Goal: Task Accomplishment & Management: Manage account settings

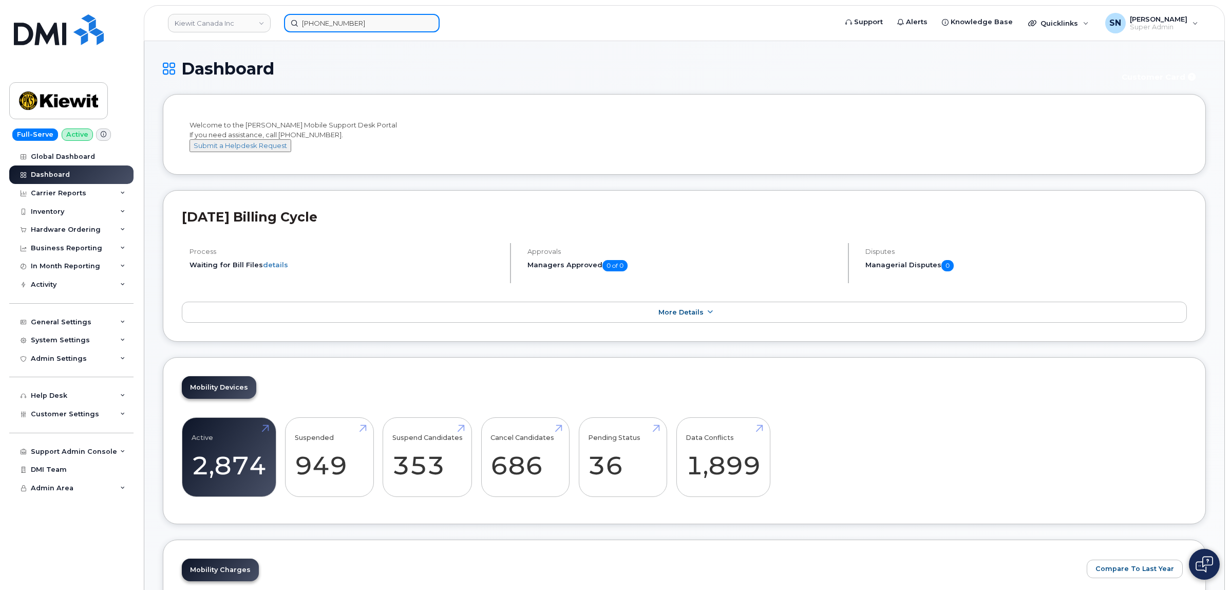
paste input "5063804943"
click at [417, 15] on input "306-821-2895" at bounding box center [362, 23] width 156 height 18
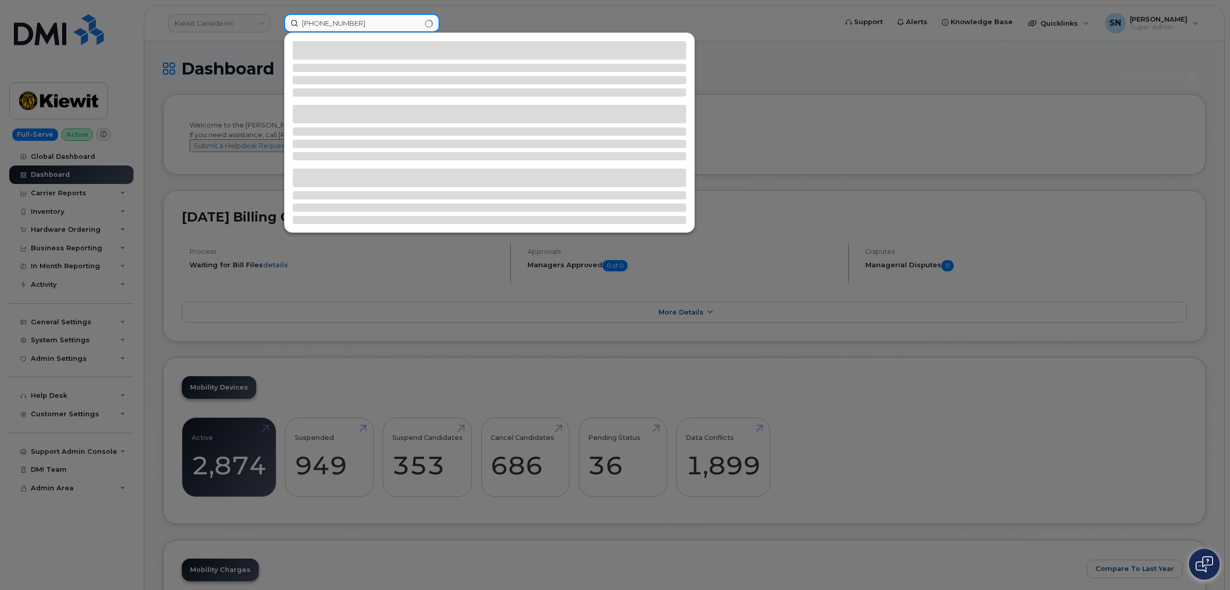
drag, startPoint x: 431, startPoint y: 20, endPoint x: 424, endPoint y: 20, distance: 7.2
click at [424, 20] on input "306-821-28955063804943" at bounding box center [362, 23] width 156 height 18
drag, startPoint x: 418, startPoint y: 21, endPoint x: 268, endPoint y: 13, distance: 149.7
click at [276, 14] on div "306-821-28955063804943" at bounding box center [557, 23] width 562 height 18
paste input
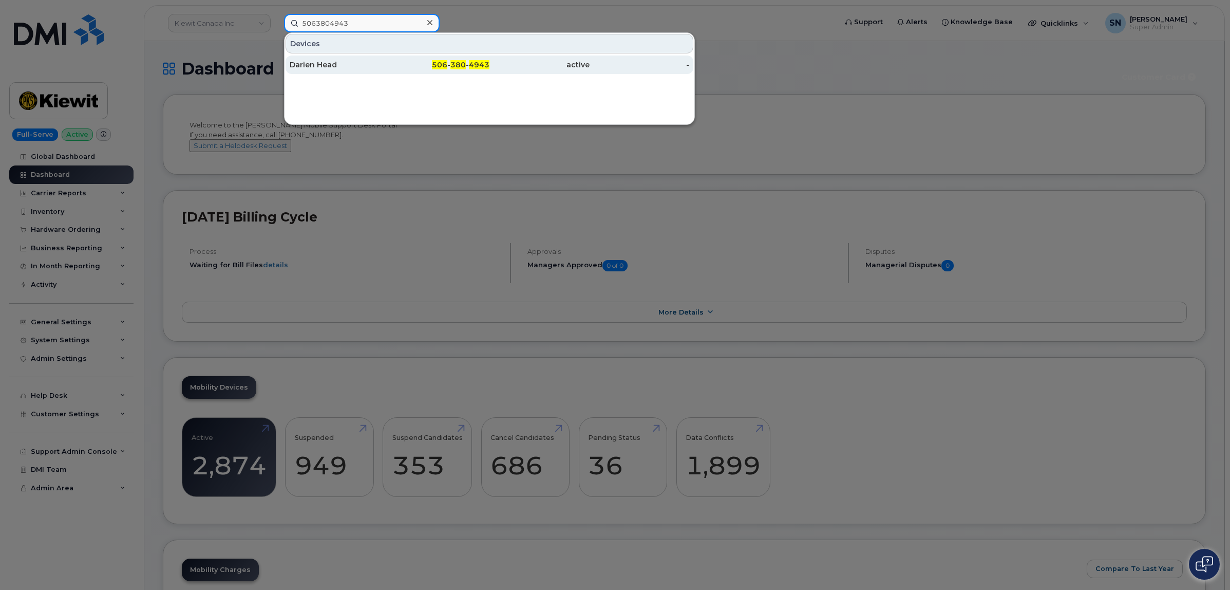
type input "5063804943"
click at [347, 64] on div "Darien Head" at bounding box center [340, 65] width 100 height 10
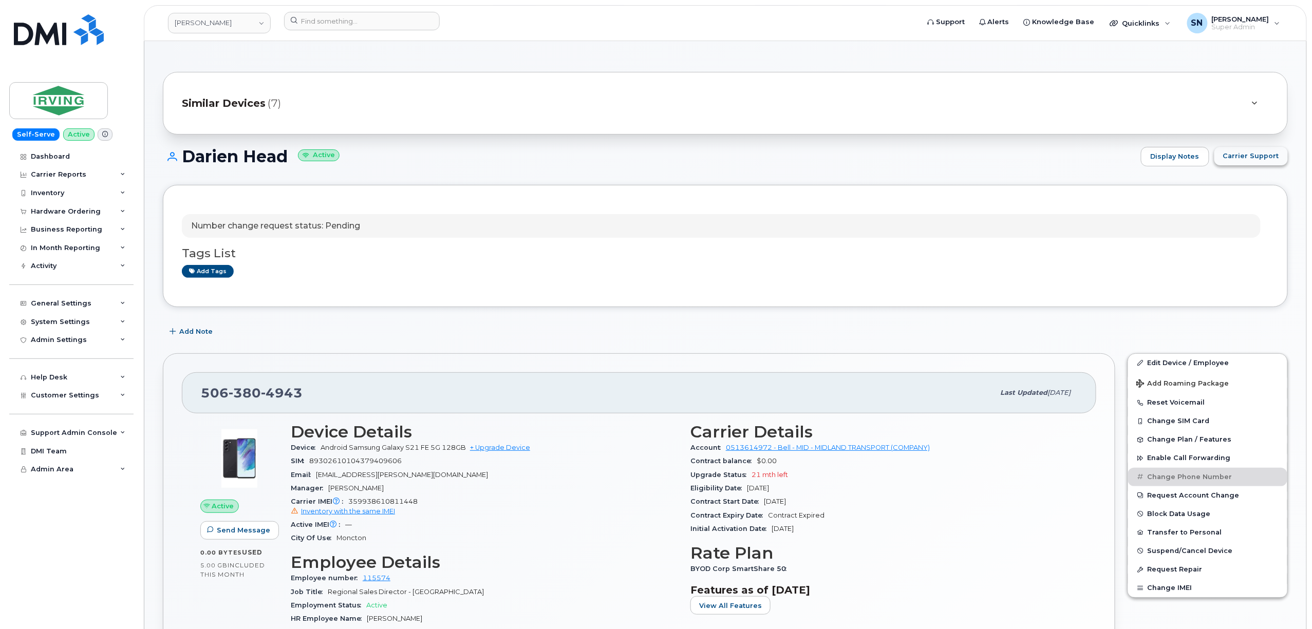
click at [1276, 159] on span "Carrier Support" at bounding box center [1251, 156] width 56 height 10
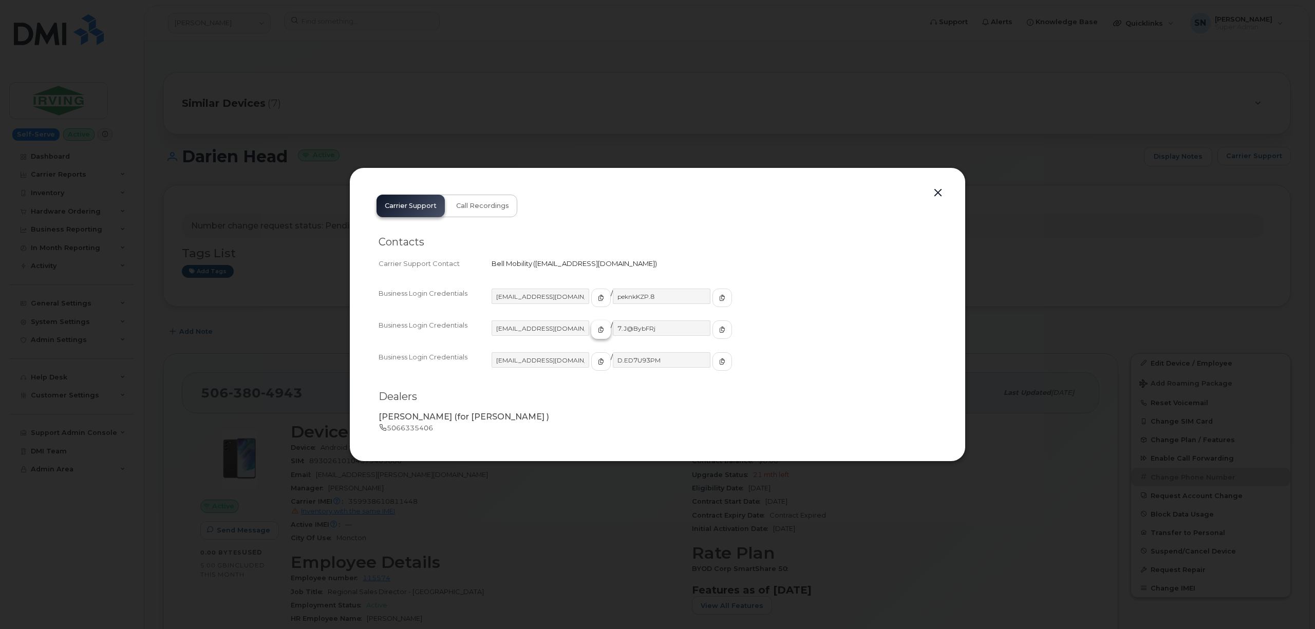
click at [598, 327] on icon "button" at bounding box center [601, 330] width 6 height 6
click at [712, 327] on button "button" at bounding box center [722, 329] width 20 height 18
click at [945, 190] on button "button" at bounding box center [937, 193] width 15 height 14
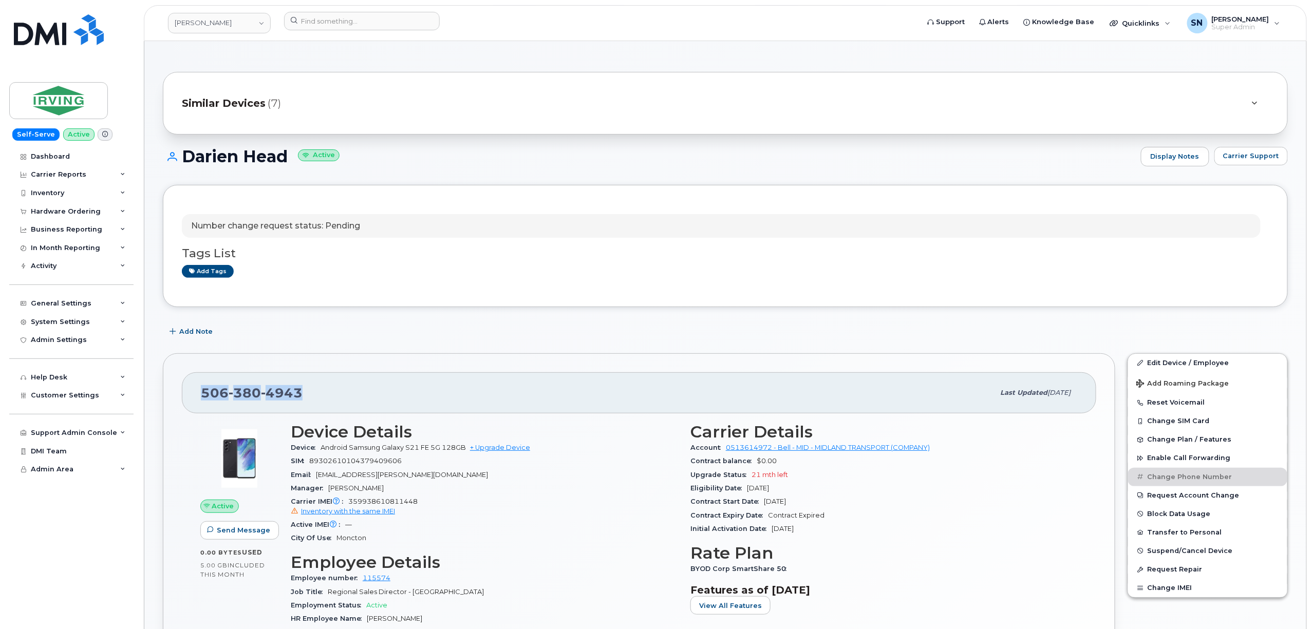
drag, startPoint x: 203, startPoint y: 398, endPoint x: 307, endPoint y: 399, distance: 103.2
click at [307, 399] on div "506 380 4943" at bounding box center [597, 393] width 793 height 22
copy span "506 380 4943"
drag, startPoint x: 441, startPoint y: 219, endPoint x: 430, endPoint y: 220, distance: 10.9
click at [440, 218] on div "Number change request status: Pending" at bounding box center [721, 226] width 1079 height 24
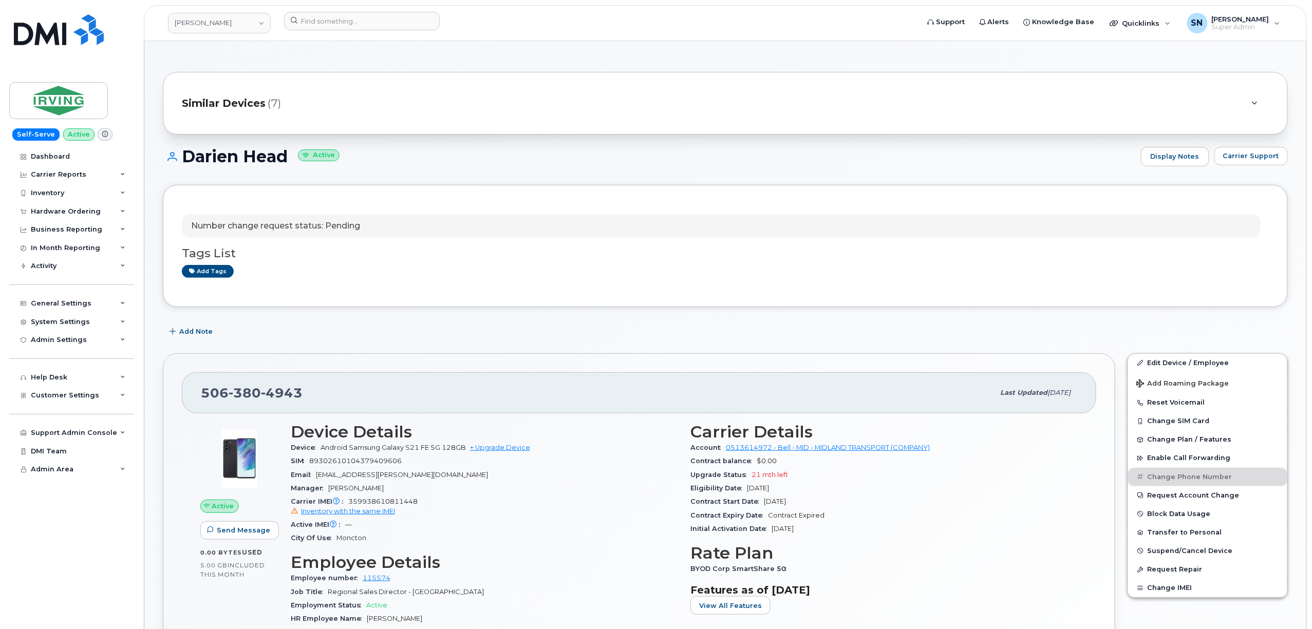
click at [627, 124] on div "Similar Devices (7)" at bounding box center [725, 103] width 1125 height 63
click at [378, 22] on input at bounding box center [362, 21] width 156 height 18
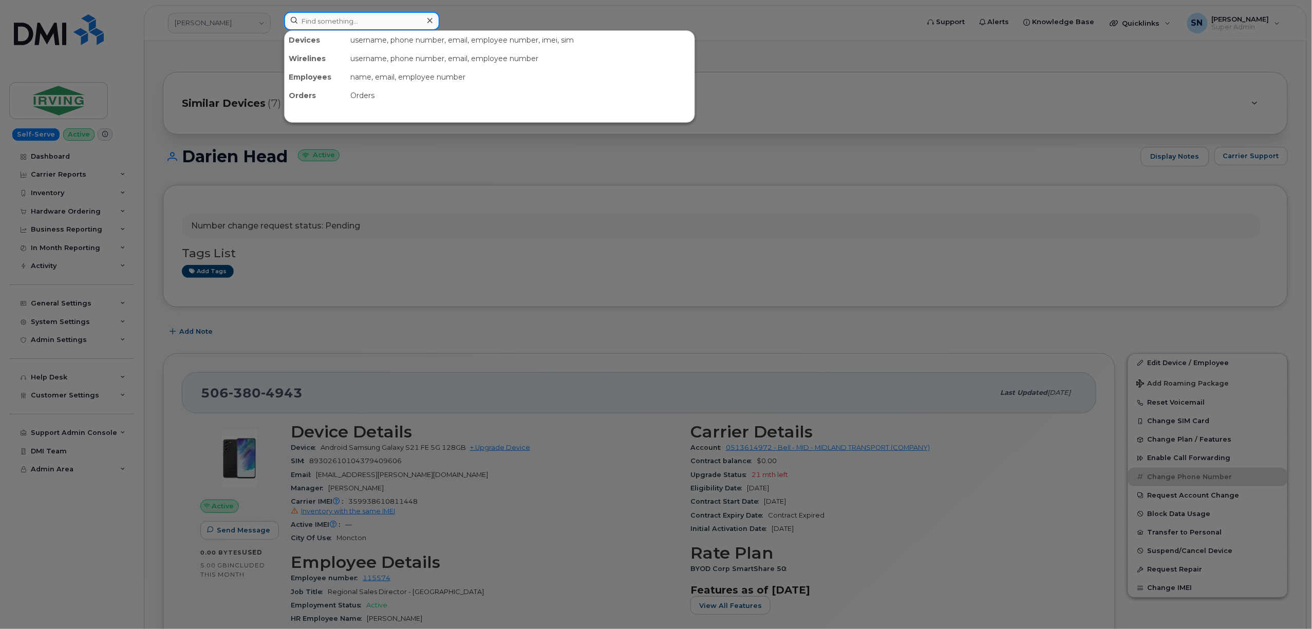
paste input "780-271-4520"
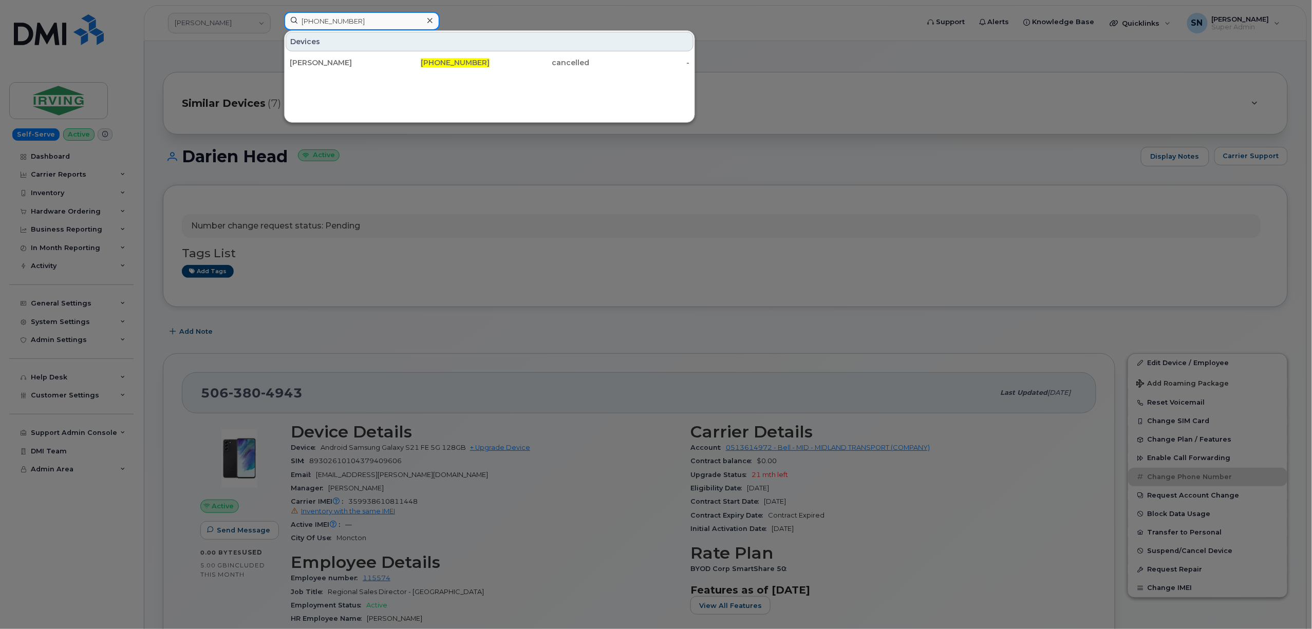
type input "780-271-4520"
click at [354, 60] on div "John Warner" at bounding box center [340, 63] width 100 height 10
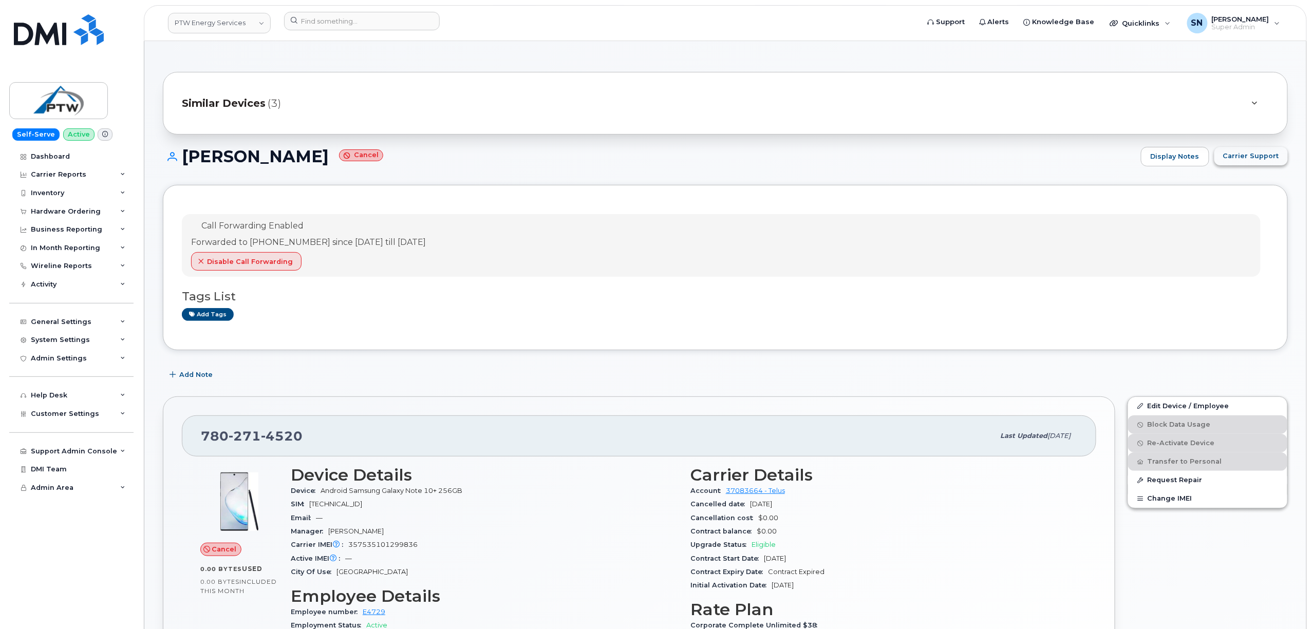
click at [1237, 160] on span "Carrier Support" at bounding box center [1251, 156] width 56 height 10
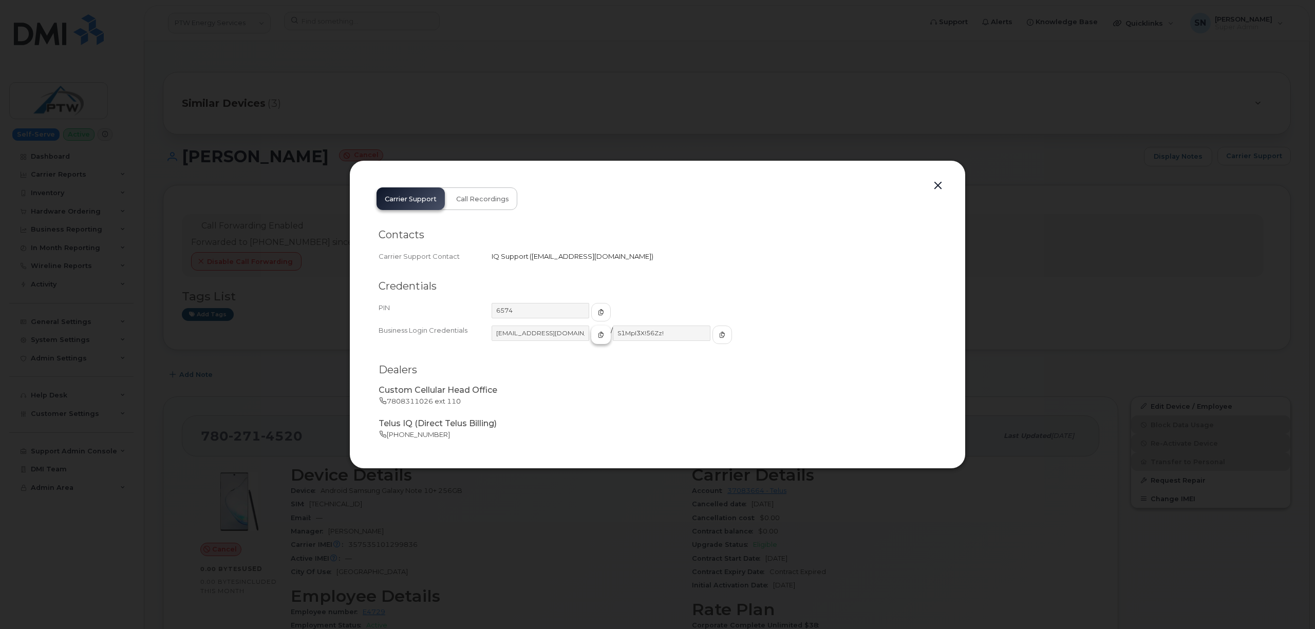
click at [596, 339] on span "button" at bounding box center [600, 334] width 9 height 9
click at [712, 335] on button "button" at bounding box center [722, 335] width 20 height 18
click at [937, 187] on button "button" at bounding box center [937, 186] width 15 height 14
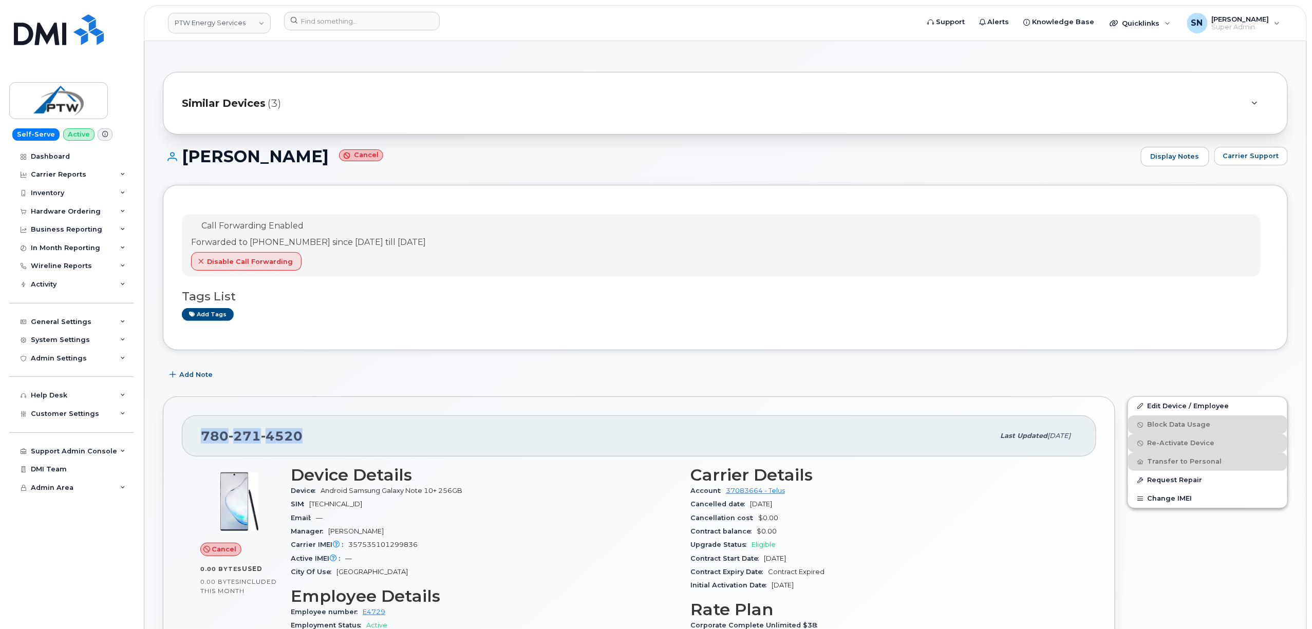
drag, startPoint x: 202, startPoint y: 438, endPoint x: 315, endPoint y: 450, distance: 113.7
click at [315, 450] on div "780 271 4520 Last updated Mar 31, 2025" at bounding box center [639, 435] width 914 height 41
copy span "780 271 4520"
click at [1258, 159] on span "Carrier Support" at bounding box center [1251, 156] width 56 height 10
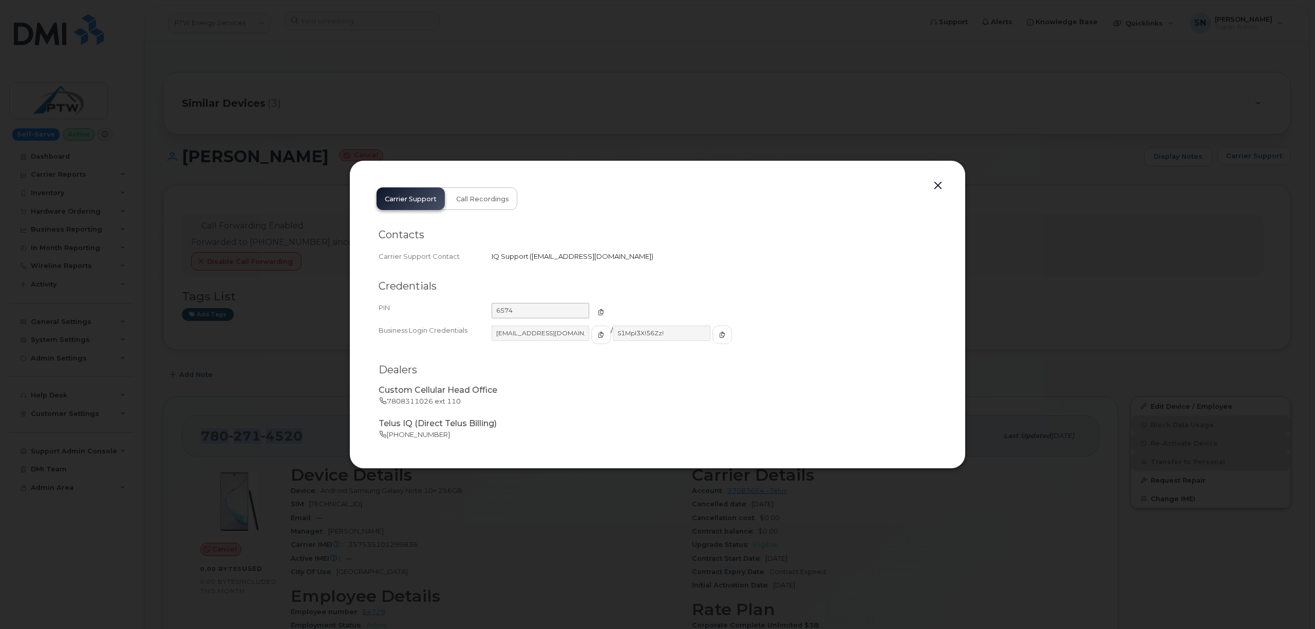
drag, startPoint x: 592, startPoint y: 305, endPoint x: 570, endPoint y: 306, distance: 21.6
click at [592, 305] on button "button" at bounding box center [601, 312] width 20 height 18
click at [937, 184] on button "button" at bounding box center [937, 186] width 15 height 14
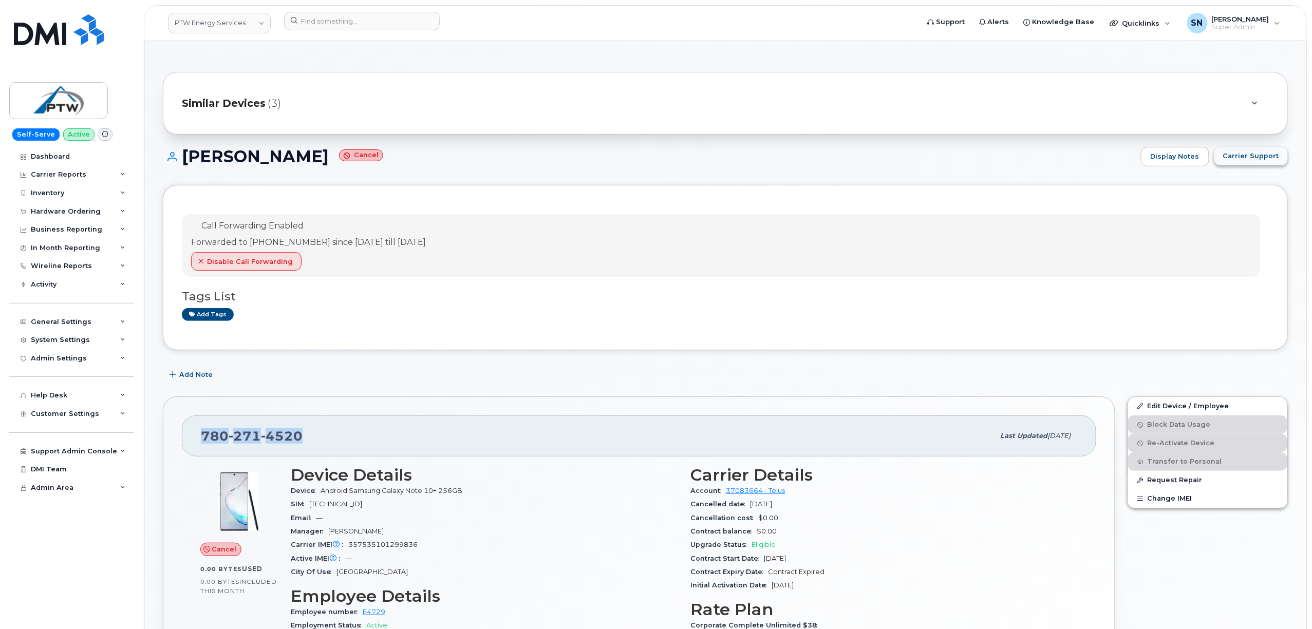
click at [1259, 148] on button "Carrier Support" at bounding box center [1250, 156] width 73 height 18
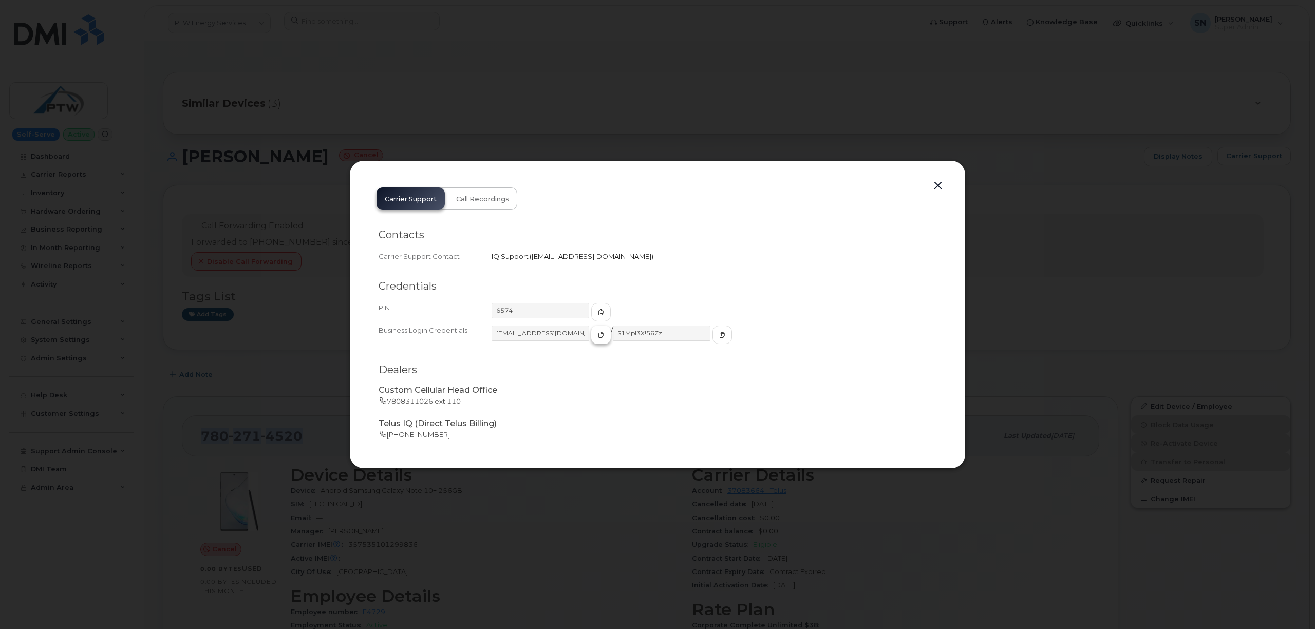
click at [598, 335] on icon "button" at bounding box center [601, 335] width 6 height 6
click at [719, 336] on icon "button" at bounding box center [722, 335] width 6 height 6
click at [937, 187] on button "button" at bounding box center [937, 186] width 15 height 14
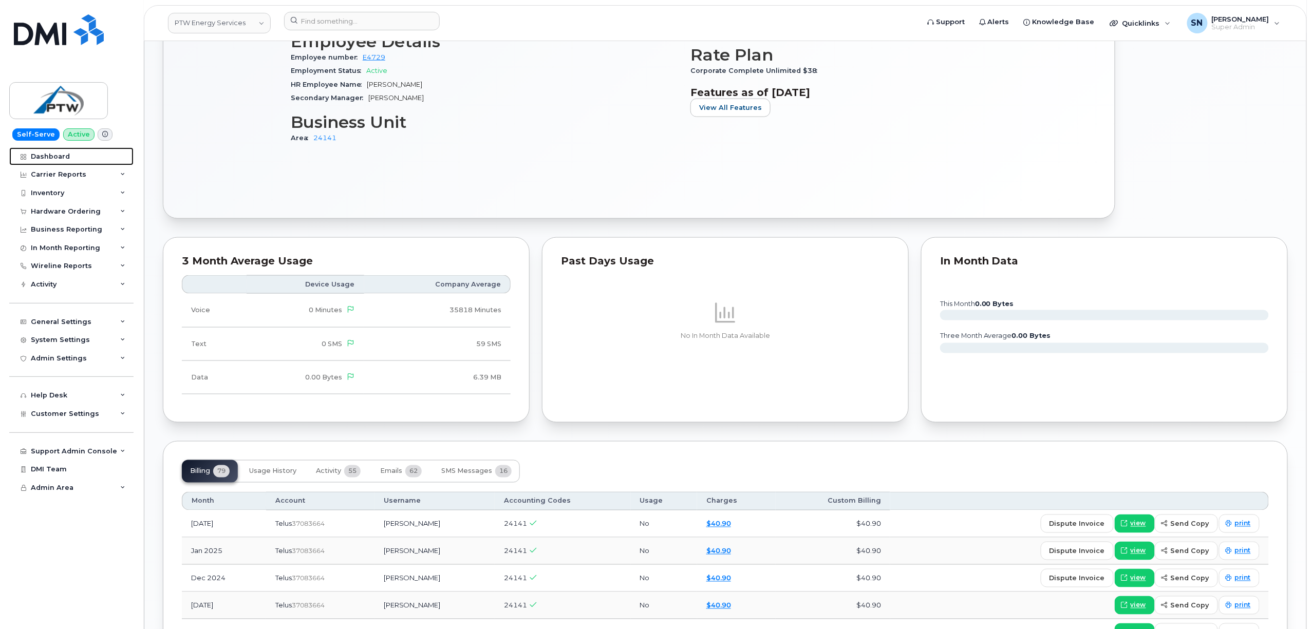
scroll to position [616, 0]
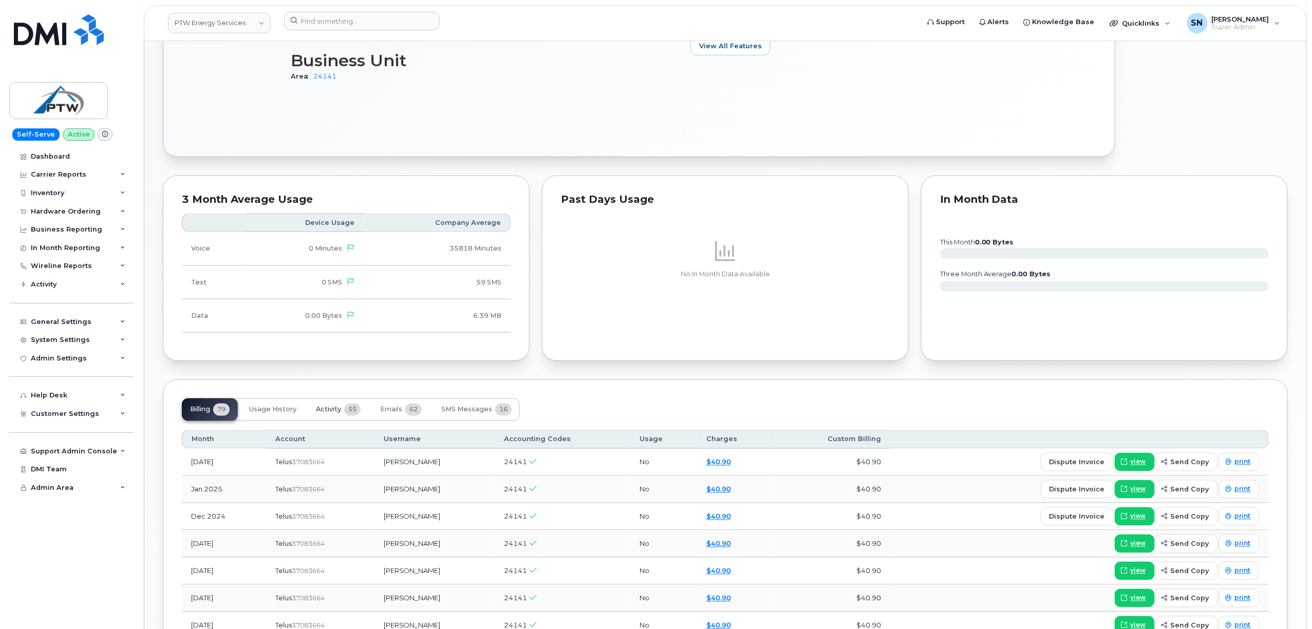
click at [330, 409] on button "Activity 55" at bounding box center [338, 410] width 61 height 23
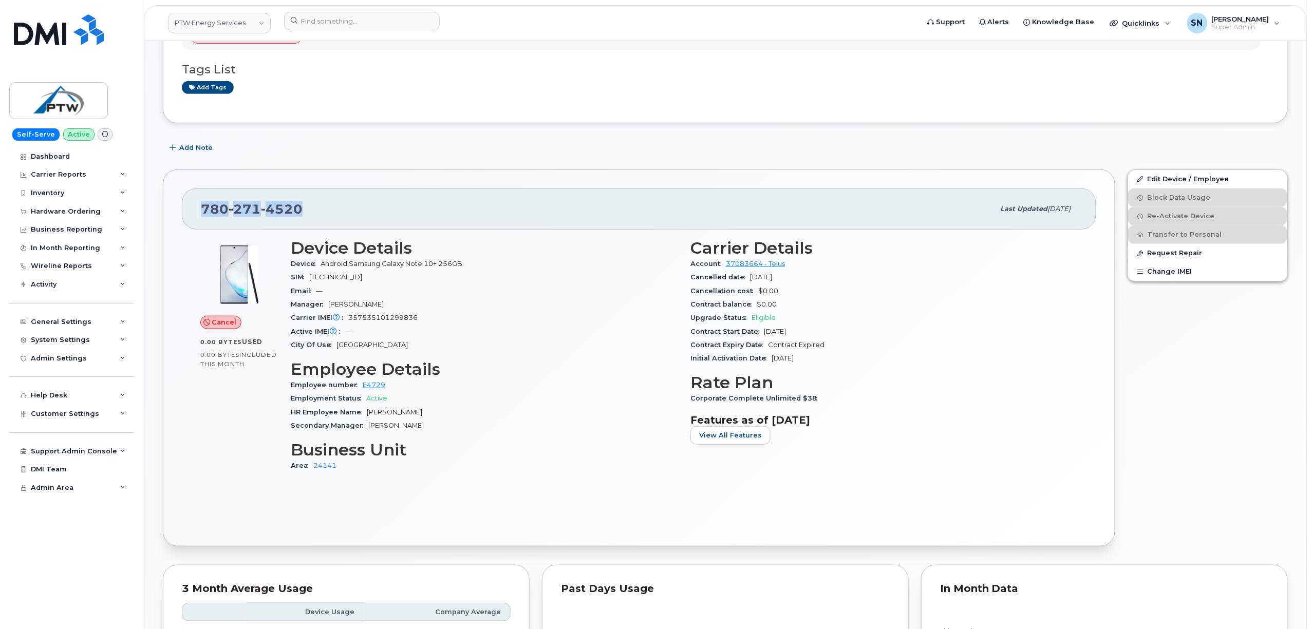
scroll to position [0, 0]
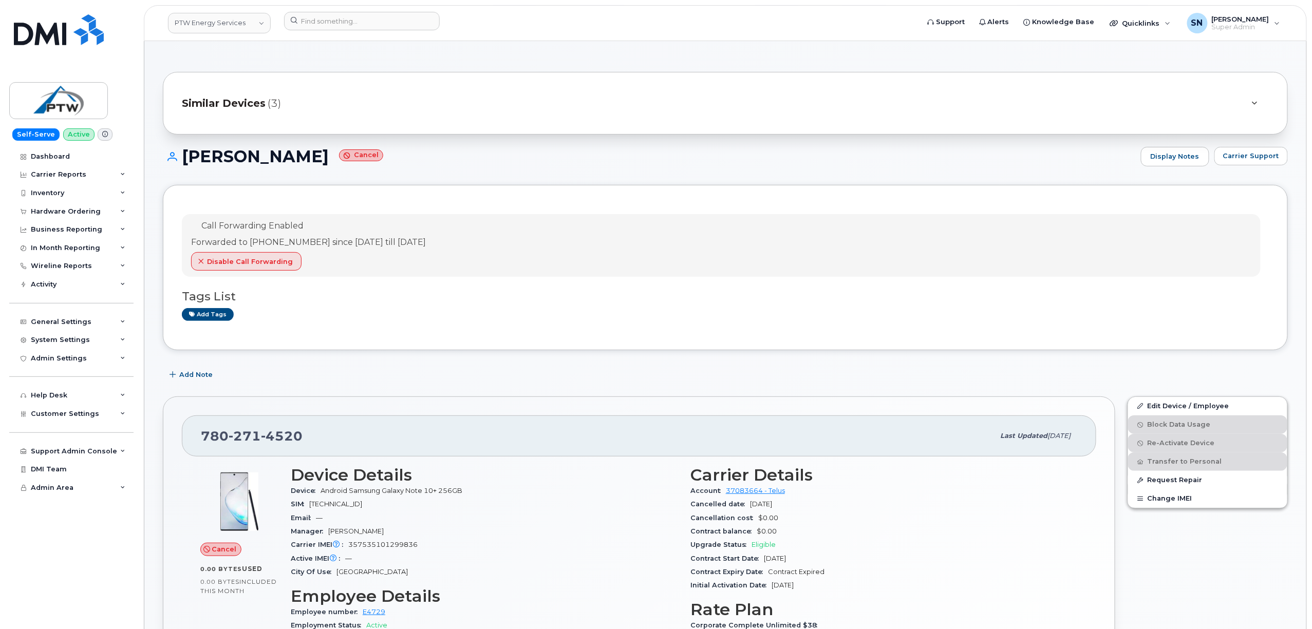
click at [426, 237] on div "Call Forwarding Enabled Forwarded to 780-608-0404 since Jul 18, 2024 till Jun 3…" at bounding box center [308, 245] width 235 height 51
click at [405, 11] on header "PTW Energy Services Support Alerts Knowledge Base Quicklinks Suspend / Cancel D…" at bounding box center [725, 23] width 1163 height 36
paste input "506.524.7936"
click at [395, 27] on input at bounding box center [362, 21] width 156 height 18
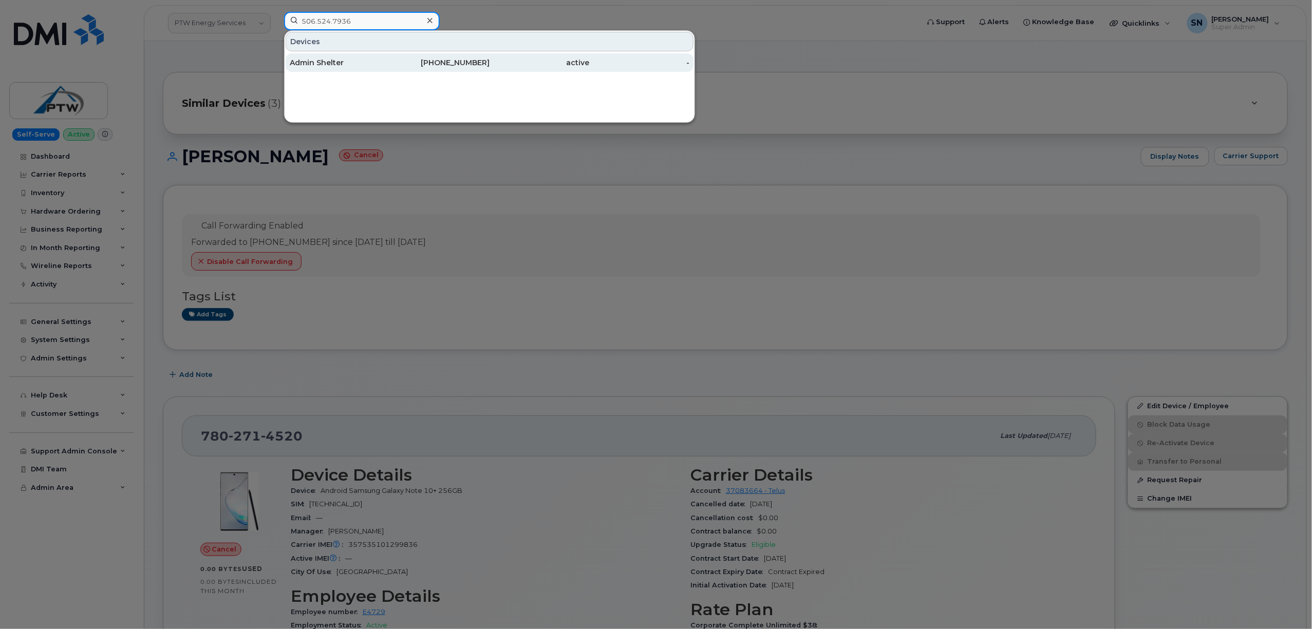
type input "506.524.7936"
click at [390, 70] on div "Admin Shelter" at bounding box center [440, 62] width 100 height 18
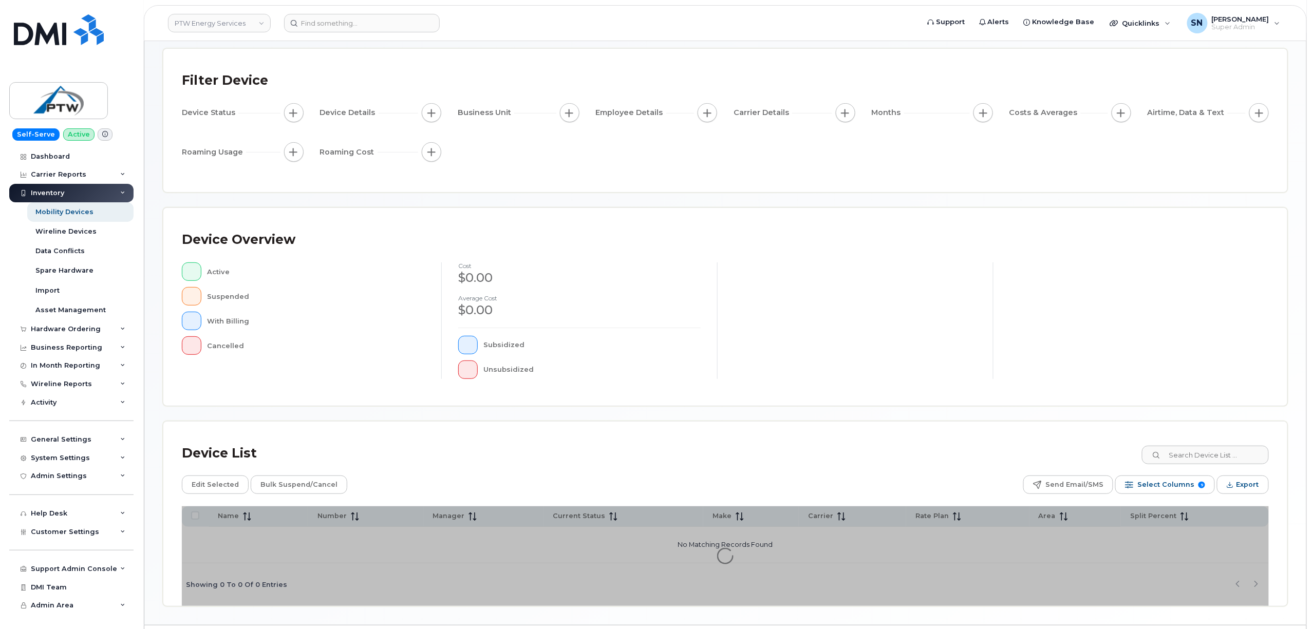
scroll to position [78, 0]
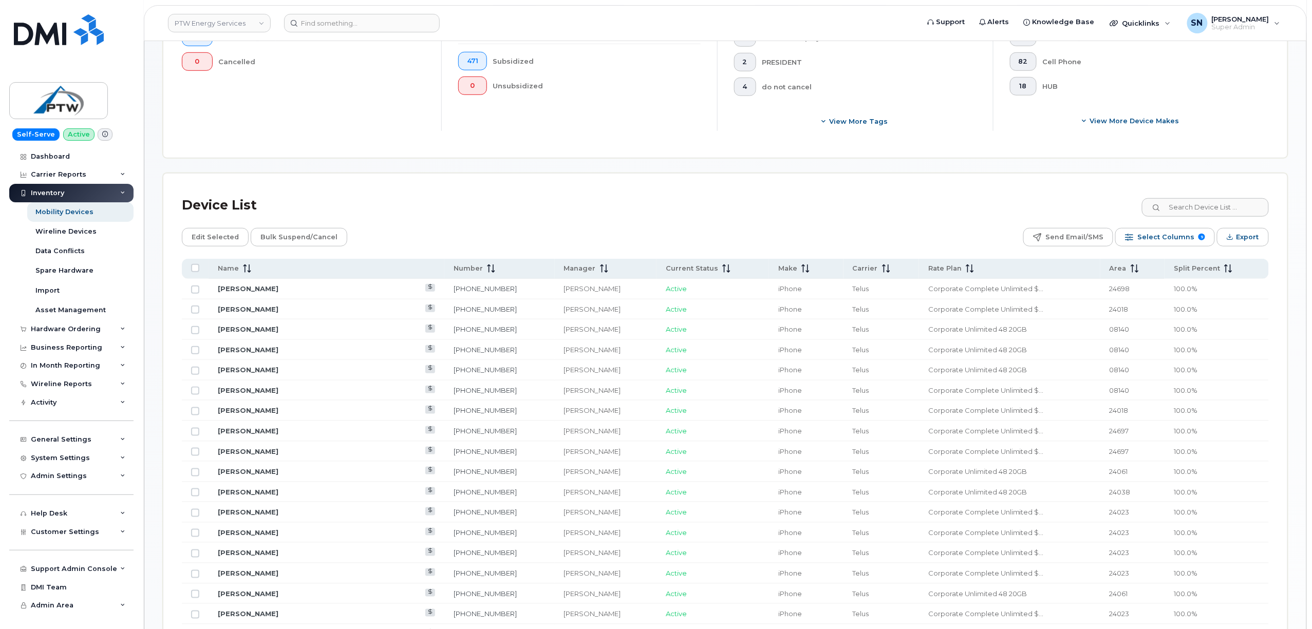
scroll to position [352, 0]
click at [578, 194] on div "Device List" at bounding box center [725, 204] width 1087 height 27
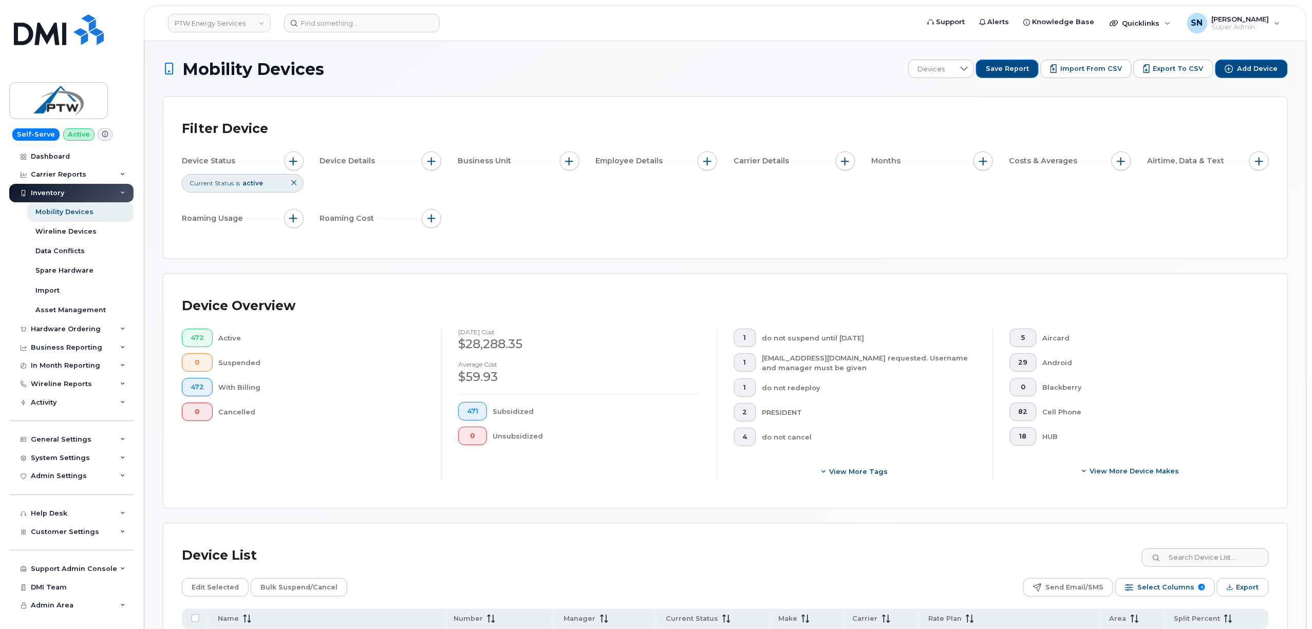
click at [695, 294] on div "Device Overview" at bounding box center [725, 306] width 1087 height 27
click at [405, 15] on input at bounding box center [362, 23] width 156 height 18
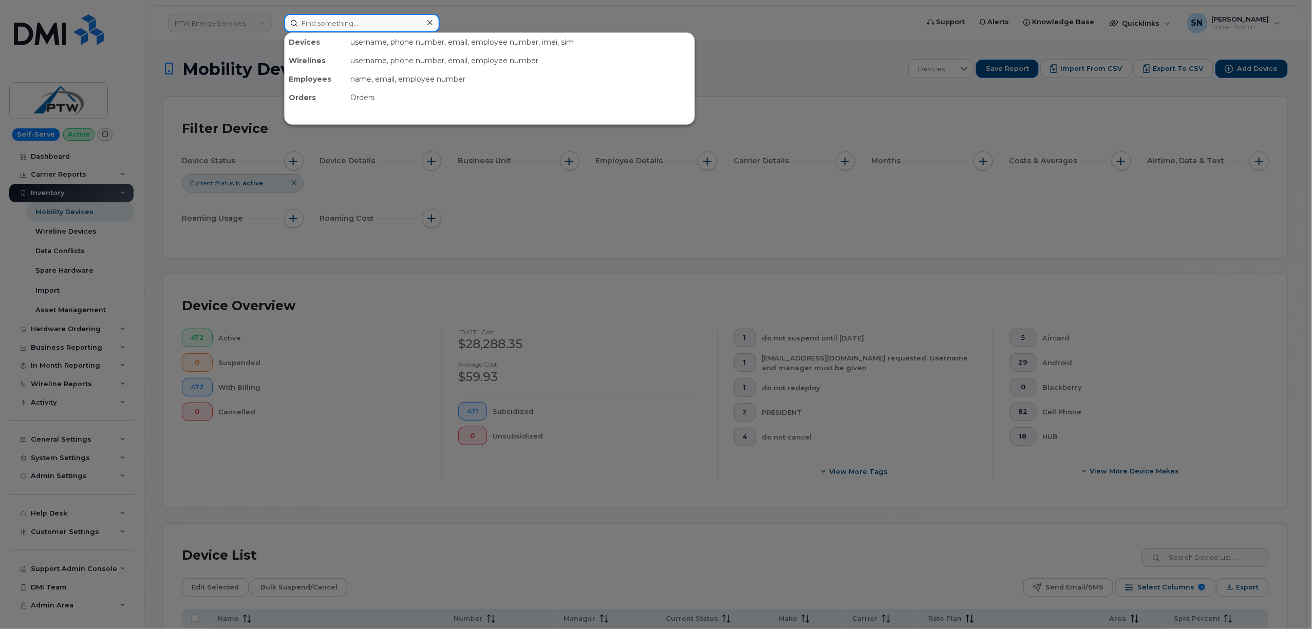
paste input "5873858232"
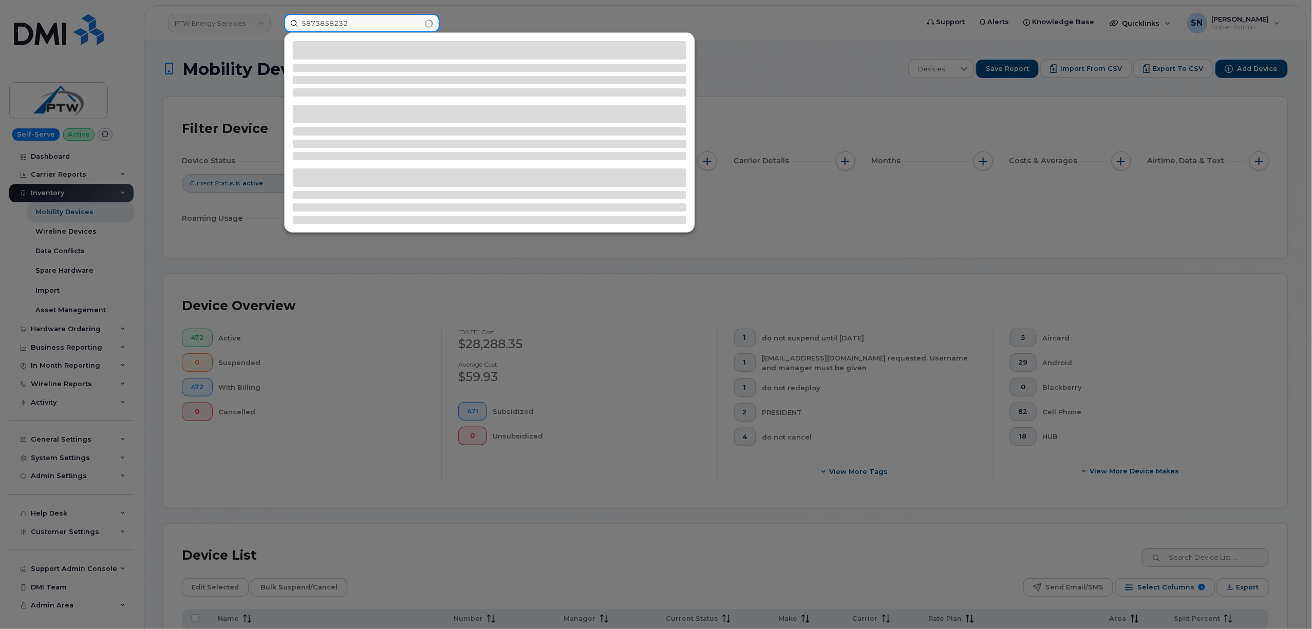
type input "5873858232"
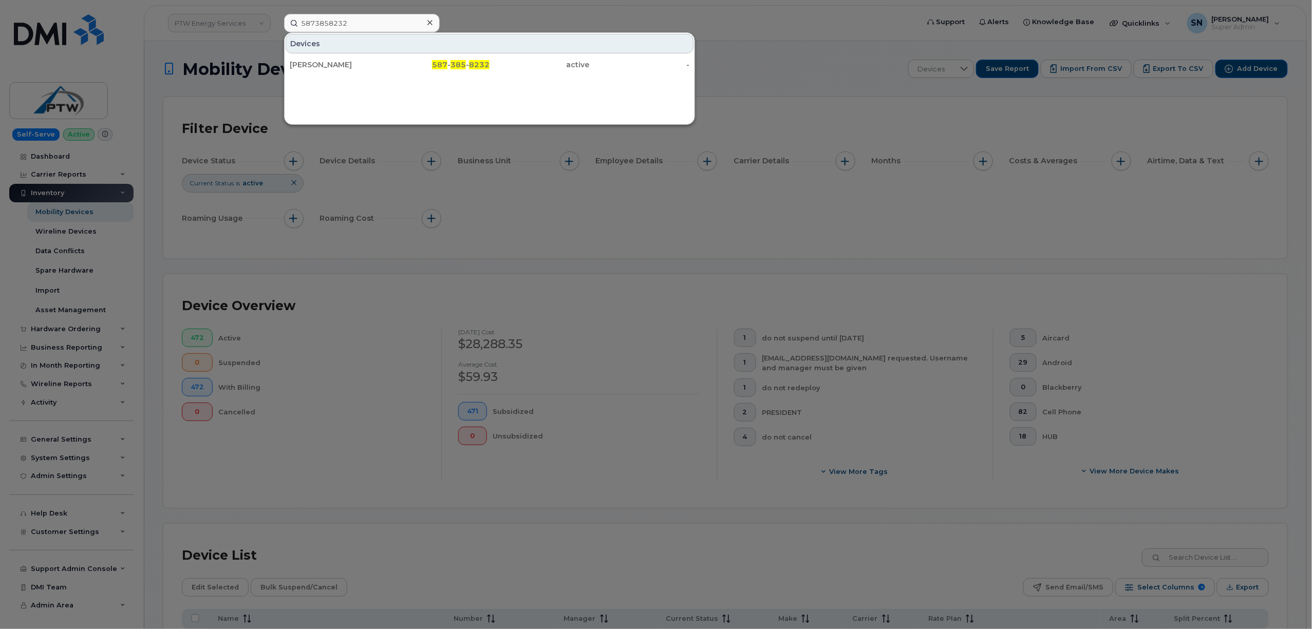
drag, startPoint x: 463, startPoint y: 62, endPoint x: 457, endPoint y: 186, distance: 124.4
click at [463, 62] on span "385" at bounding box center [457, 64] width 15 height 9
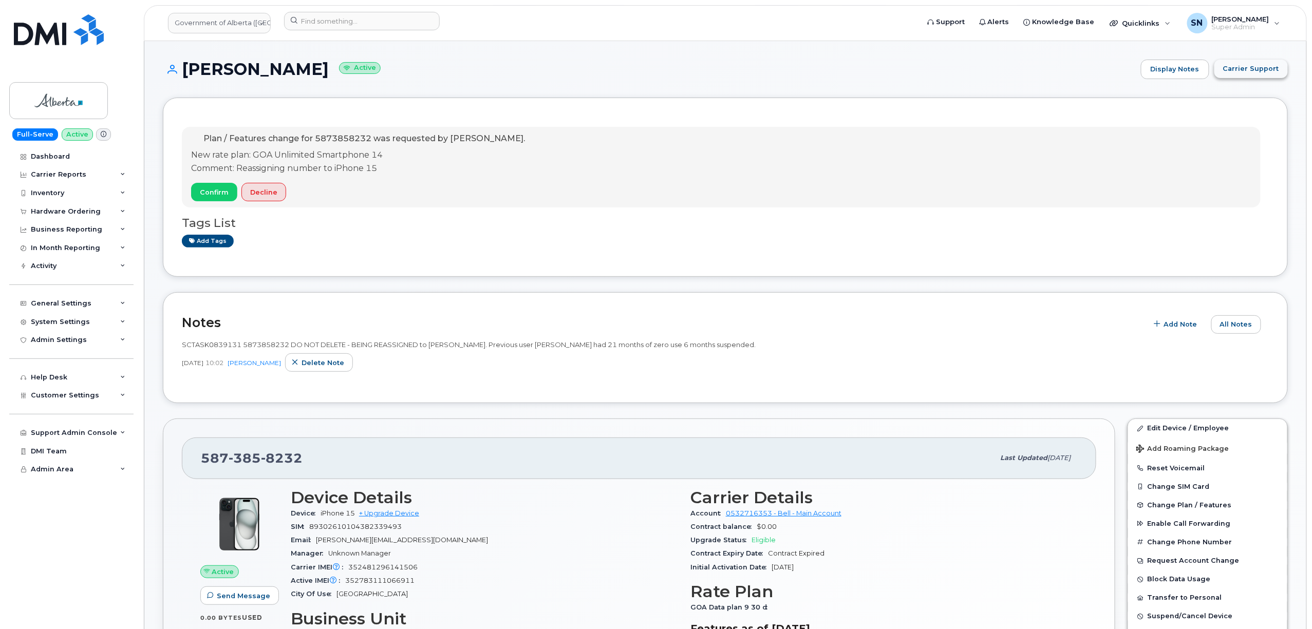
click at [1271, 67] on span "Carrier Support" at bounding box center [1251, 69] width 56 height 10
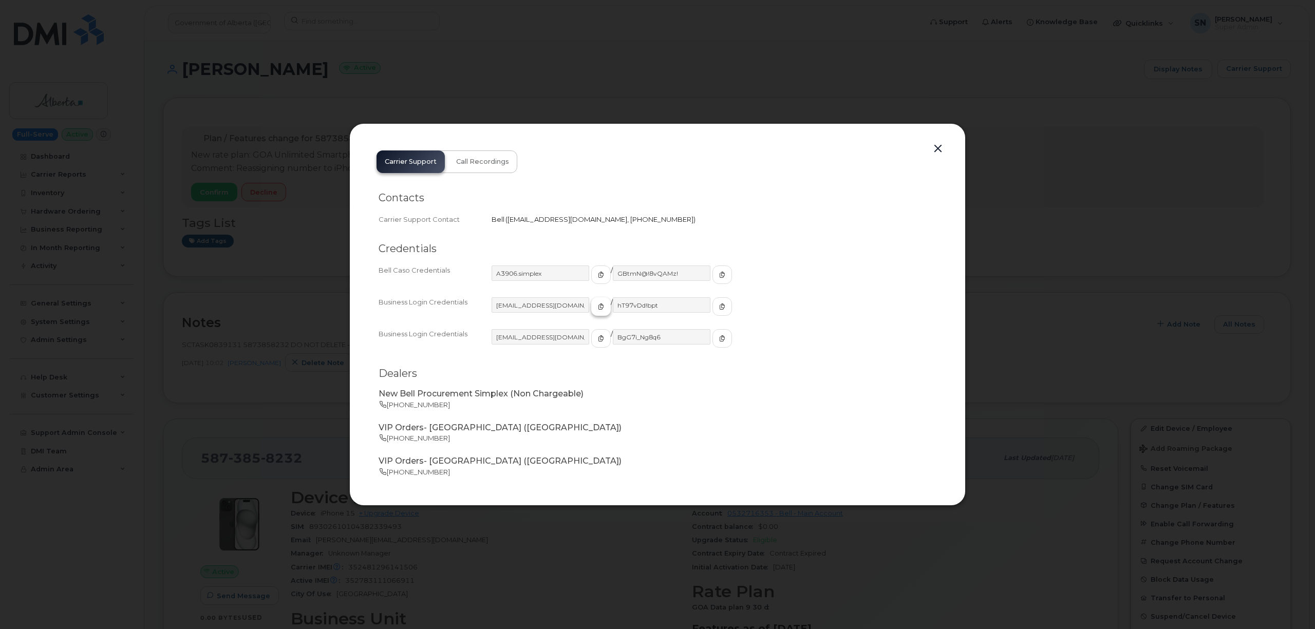
click at [598, 307] on icon "button" at bounding box center [601, 307] width 6 height 6
click at [712, 300] on button "button" at bounding box center [722, 306] width 20 height 18
click at [937, 146] on button "button" at bounding box center [937, 149] width 15 height 14
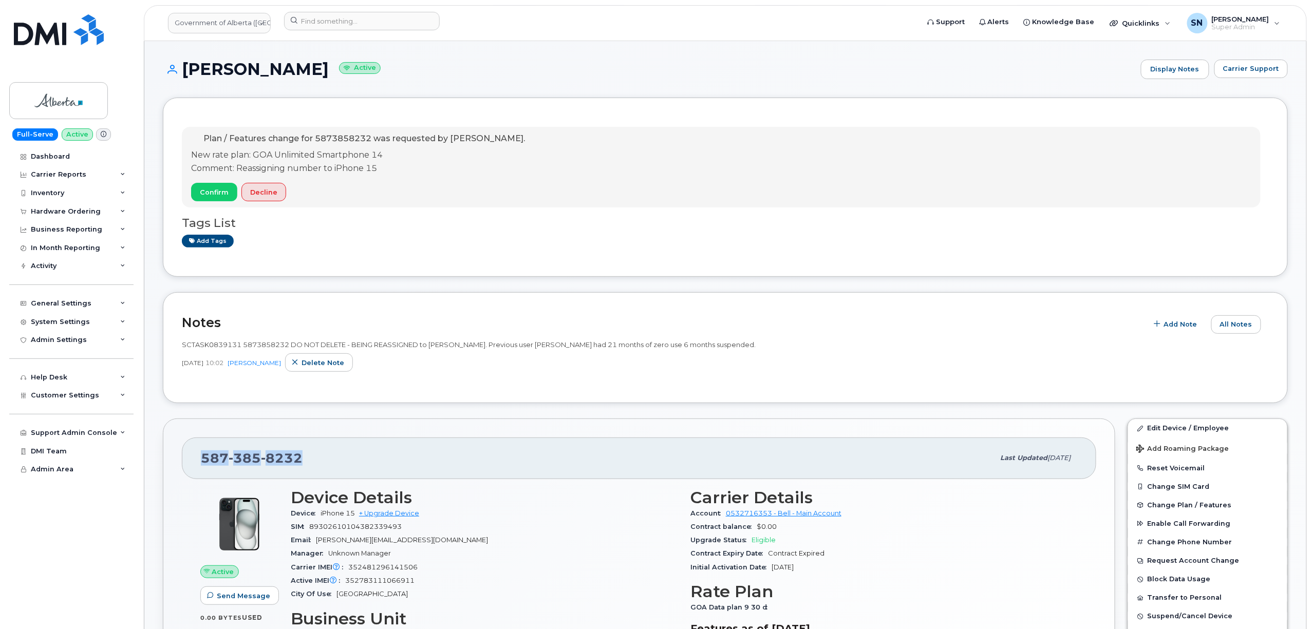
drag, startPoint x: 196, startPoint y: 467, endPoint x: 308, endPoint y: 469, distance: 112.5
click at [308, 469] on div "587 385 8232 Last updated Aug 27, 2025" at bounding box center [639, 458] width 914 height 41
copy span "587 385 8232"
click at [355, 23] on input at bounding box center [362, 21] width 156 height 18
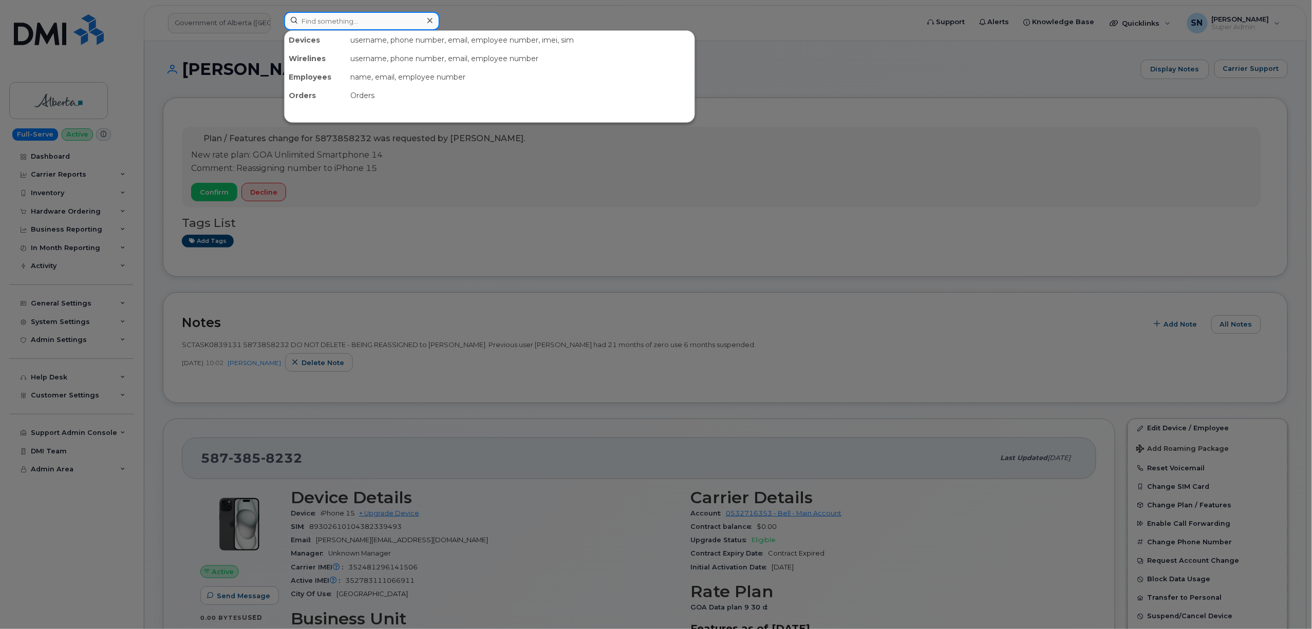
paste input "5873857999"
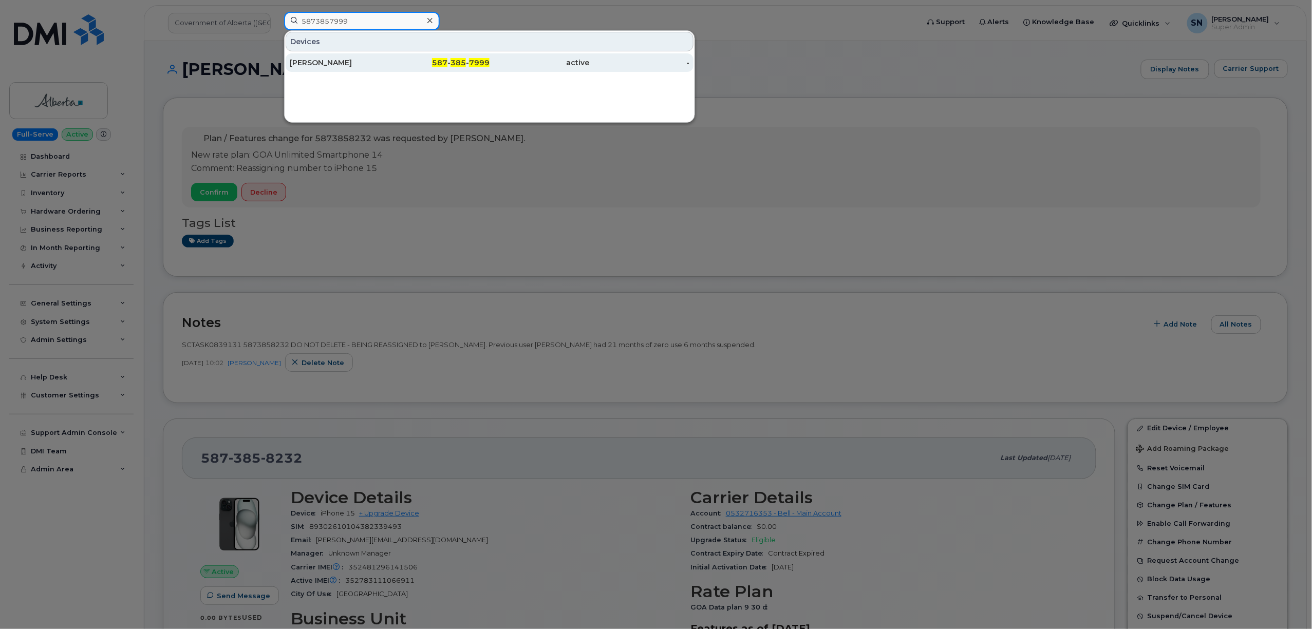
type input "5873857999"
click at [390, 58] on div "[PERSON_NAME]" at bounding box center [440, 62] width 100 height 18
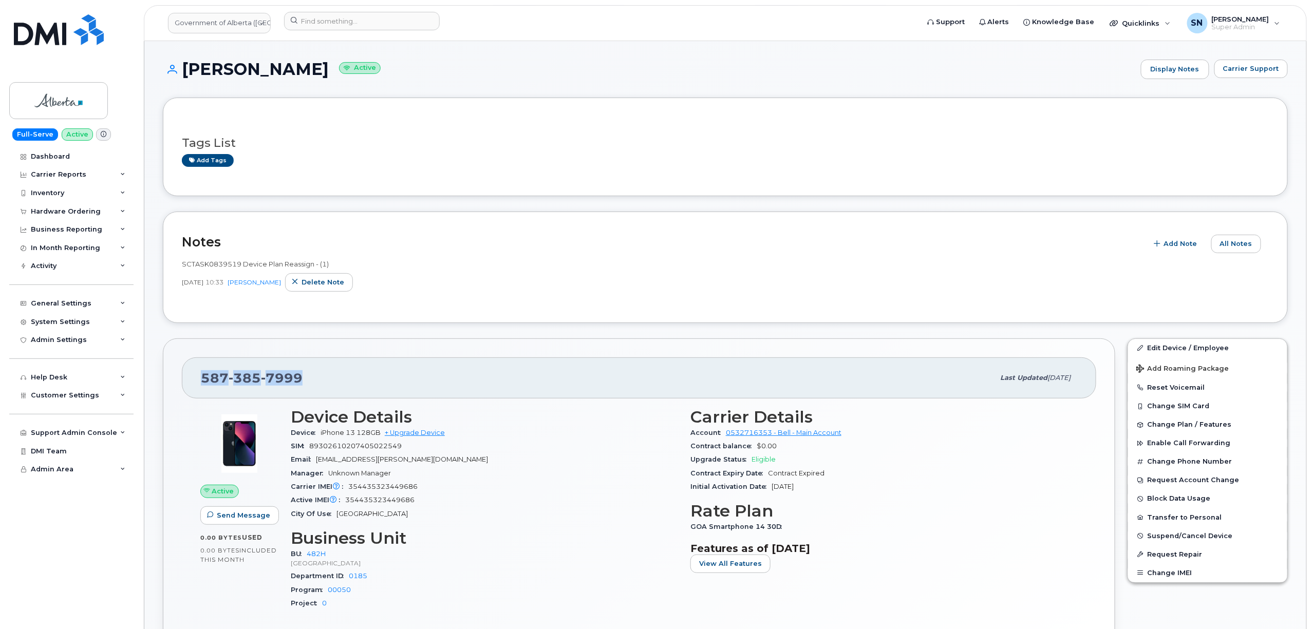
drag, startPoint x: 203, startPoint y: 378, endPoint x: 309, endPoint y: 385, distance: 105.5
click at [309, 385] on div "[PHONE_NUMBER]" at bounding box center [597, 378] width 793 height 22
copy span "[PHONE_NUMBER]"
click at [79, 215] on div "Hardware Ordering" at bounding box center [66, 211] width 70 height 8
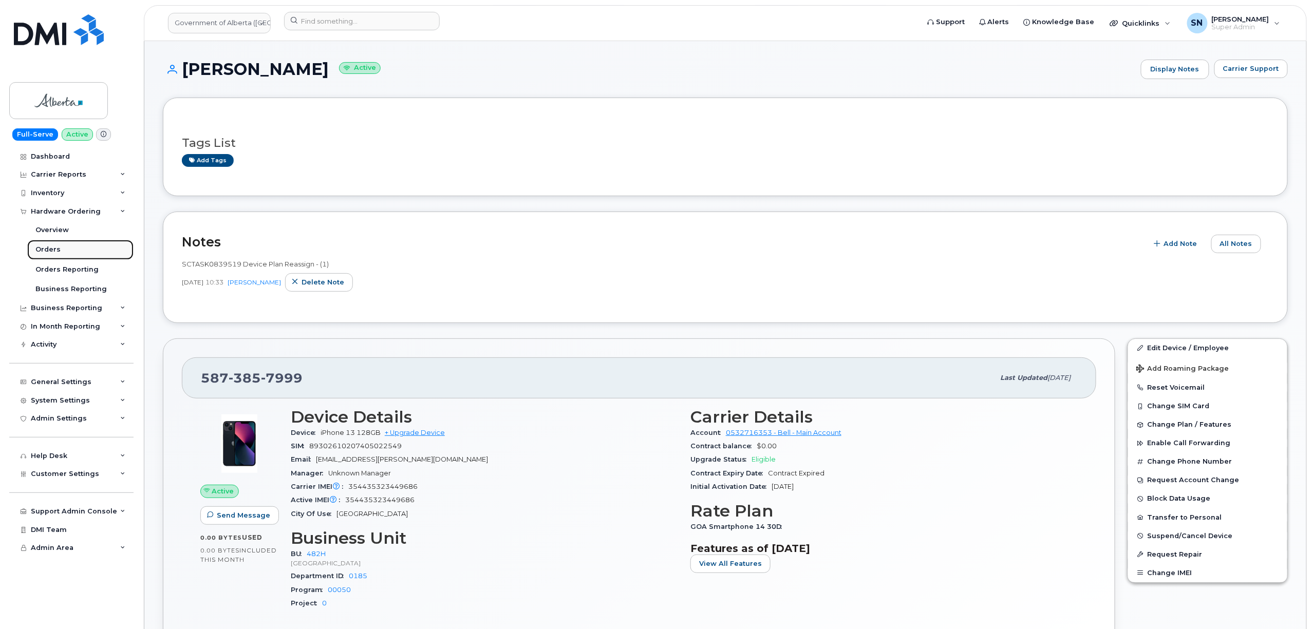
click at [54, 254] on div "Orders" at bounding box center [47, 249] width 25 height 9
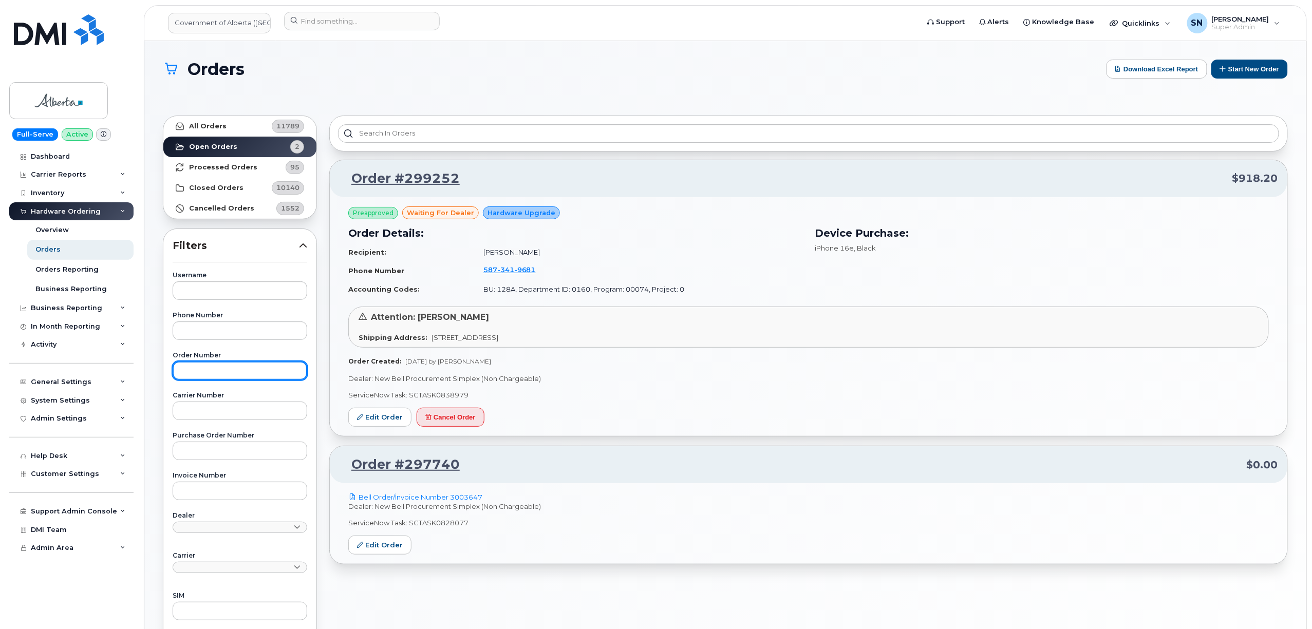
click at [225, 380] on input "text" at bounding box center [240, 371] width 135 height 18
paste input "299252"
type input "299252"
click at [231, 124] on link "All Orders 11789" at bounding box center [239, 126] width 153 height 21
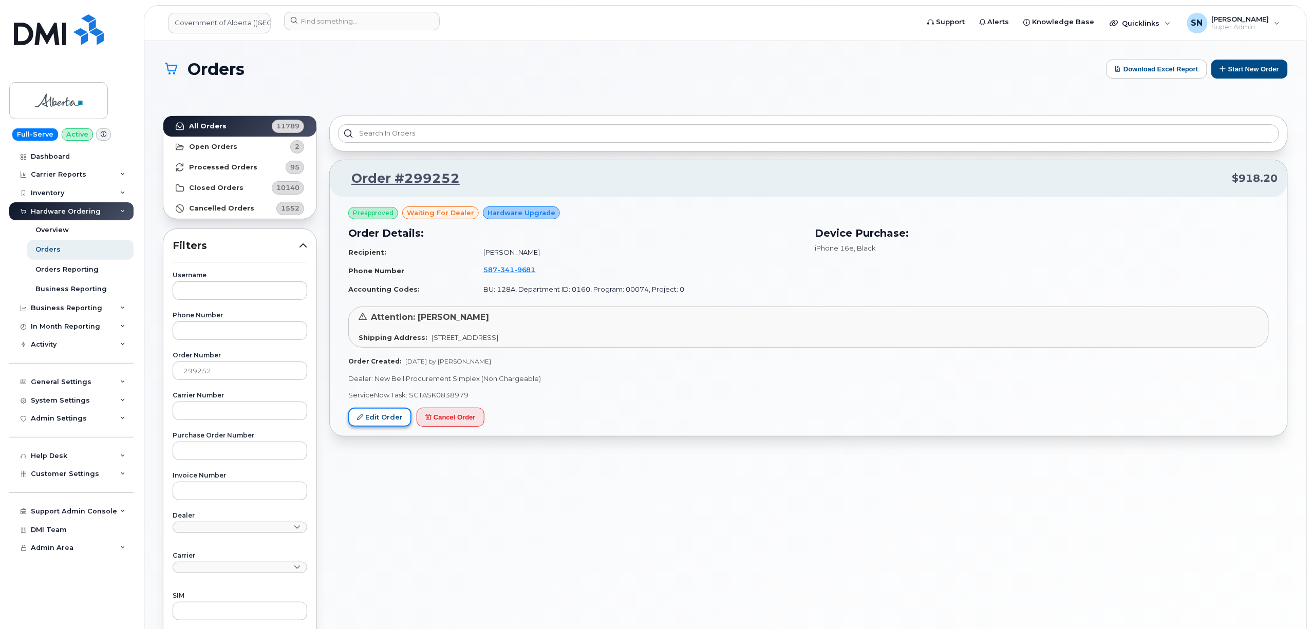
click at [382, 424] on link "Edit Order" at bounding box center [379, 417] width 63 height 19
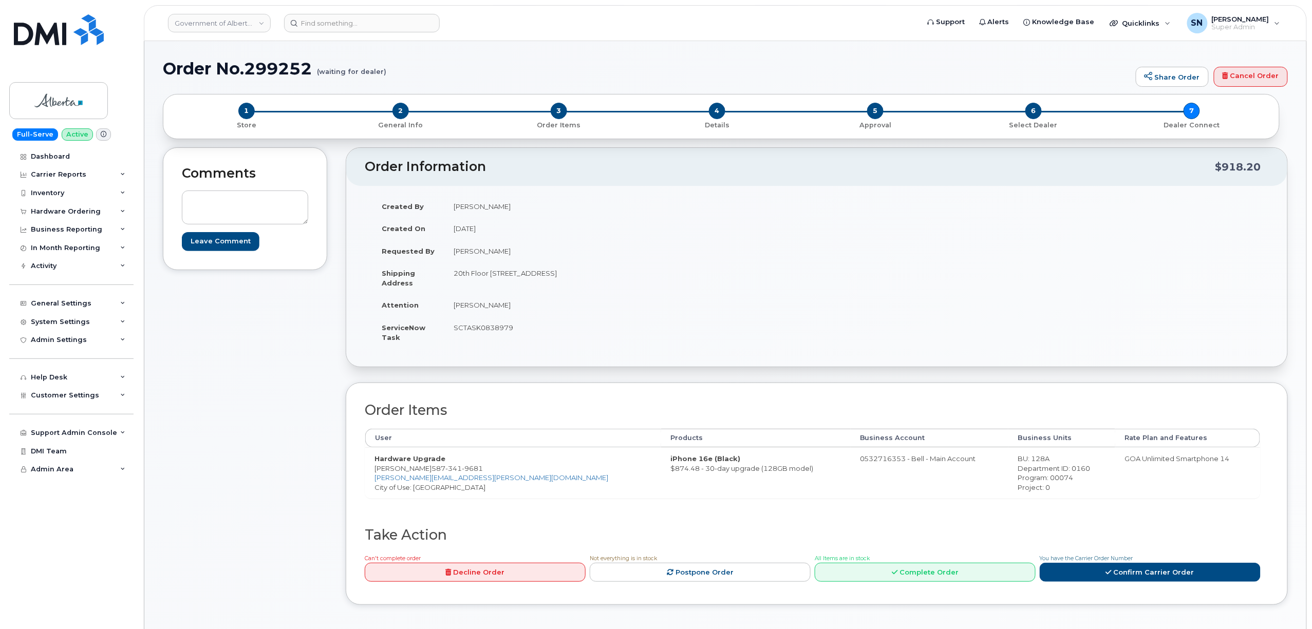
click at [336, 165] on div "Comments Leave Comment Order Information $918.20 Created By Kay Mah Created On …" at bounding box center [725, 383] width 1125 height 473
drag, startPoint x: 434, startPoint y: 473, endPoint x: 485, endPoint y: 471, distance: 50.4
click at [483, 471] on span "587 341 9681" at bounding box center [456, 468] width 51 height 8
copy span "587 341 9681"
drag, startPoint x: 382, startPoint y: 470, endPoint x: 430, endPoint y: 473, distance: 48.3
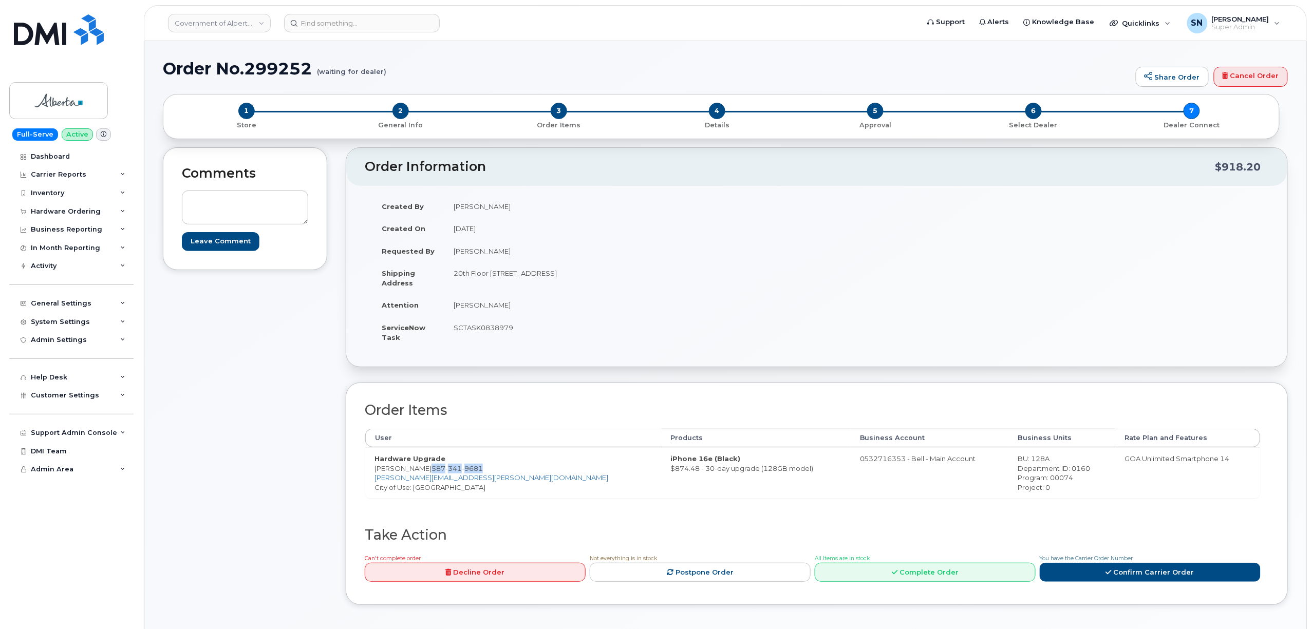
click at [430, 473] on td "Hardware Upgrade Rachelle Roberts 587 341 9681 rachelle.roberts@gov.ab.ca City …" at bounding box center [513, 472] width 296 height 51
copy td "[PERSON_NAME]"
click at [528, 330] on td "SCTASK0838979" at bounding box center [626, 332] width 365 height 32
drag, startPoint x: 491, startPoint y: 274, endPoint x: 565, endPoint y: 279, distance: 74.7
click at [565, 279] on td "20th Floor [STREET_ADDRESS]" at bounding box center [626, 278] width 365 height 32
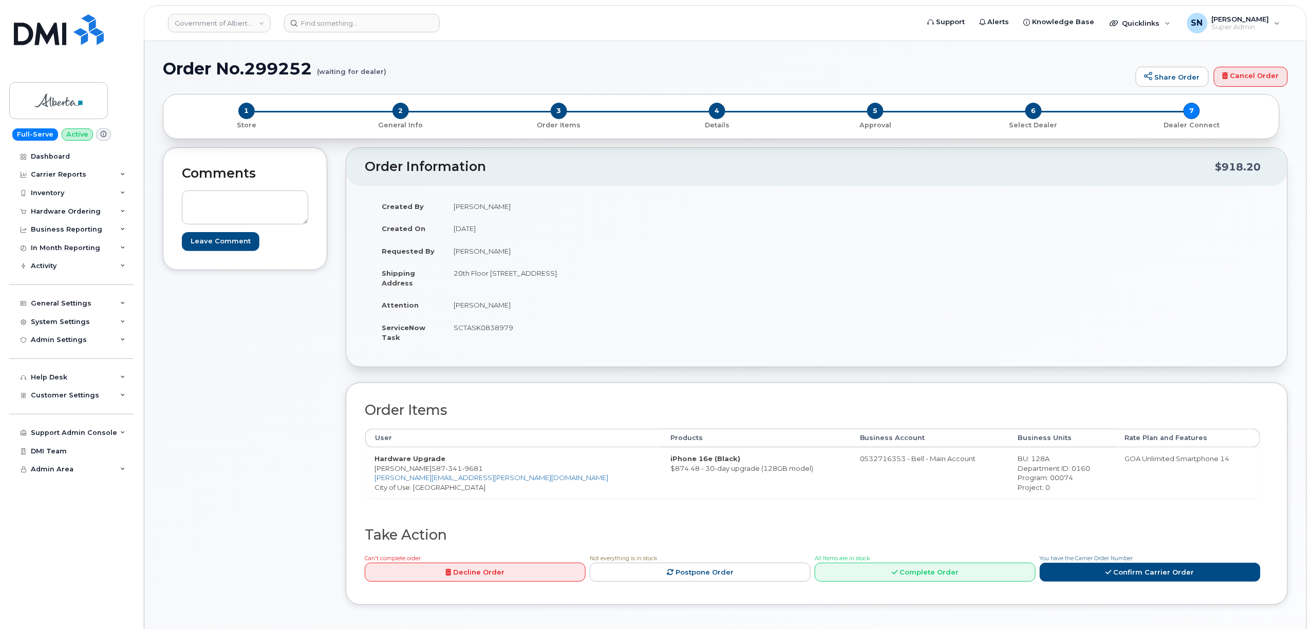
copy td "10025 Jasper Avenue"
copy td "20th Floor"
drag, startPoint x: 454, startPoint y: 274, endPoint x: 346, endPoint y: 284, distance: 108.8
click at [490, 279] on td "20th Floor [STREET_ADDRESS]" at bounding box center [626, 278] width 365 height 32
click at [654, 304] on td "[PERSON_NAME]" at bounding box center [626, 305] width 365 height 23
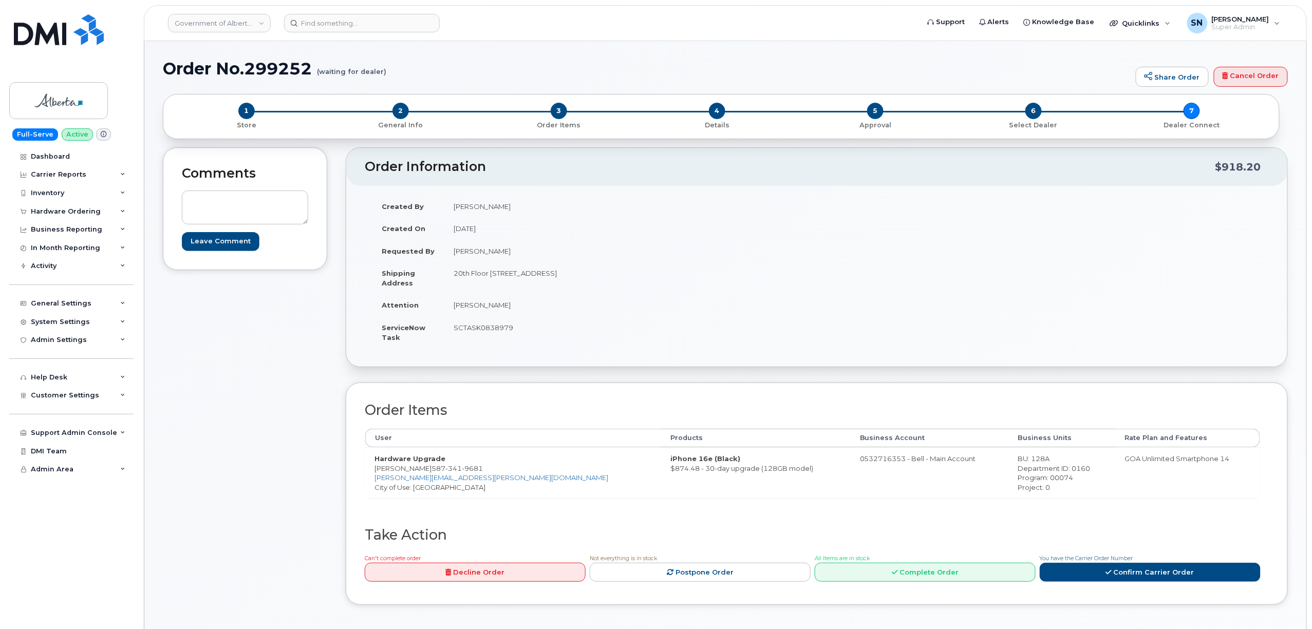
drag, startPoint x: 631, startPoint y: 275, endPoint x: 655, endPoint y: 277, distance: 24.2
click at [655, 277] on td "20th Floor [STREET_ADDRESS]" at bounding box center [626, 278] width 365 height 32
copy td "T5J1S6"
drag, startPoint x: 454, startPoint y: 307, endPoint x: 514, endPoint y: 307, distance: 60.1
click at [514, 307] on td "[PERSON_NAME]" at bounding box center [626, 305] width 365 height 23
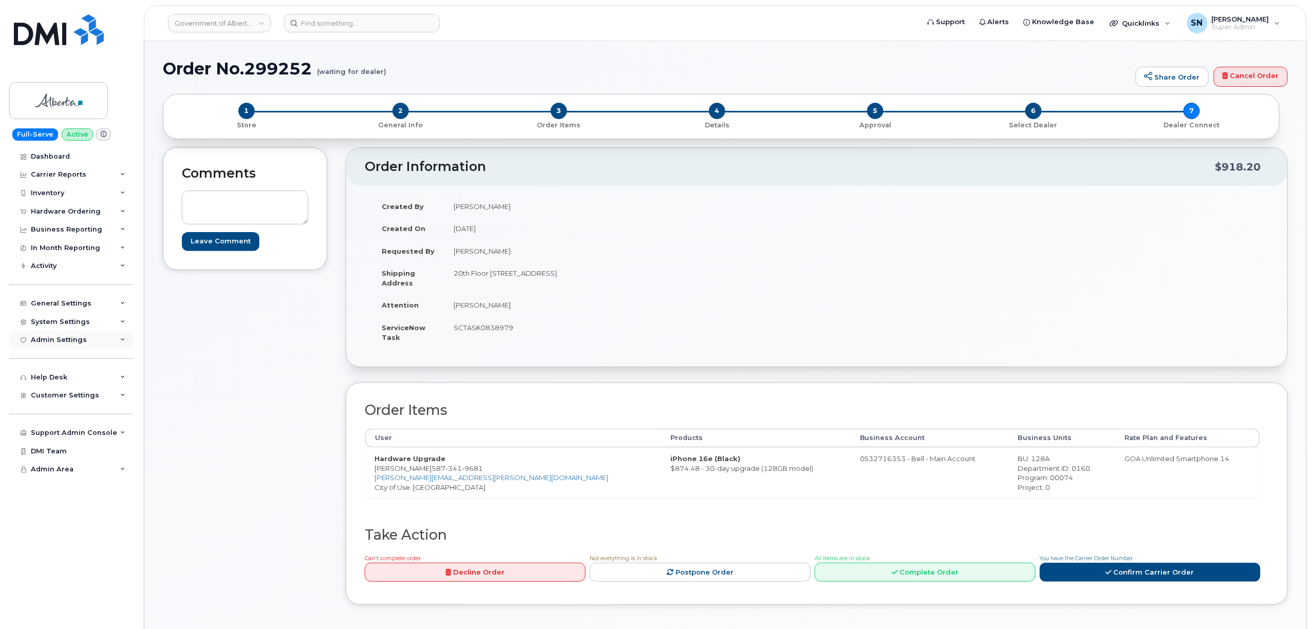
copy td "[PERSON_NAME]"
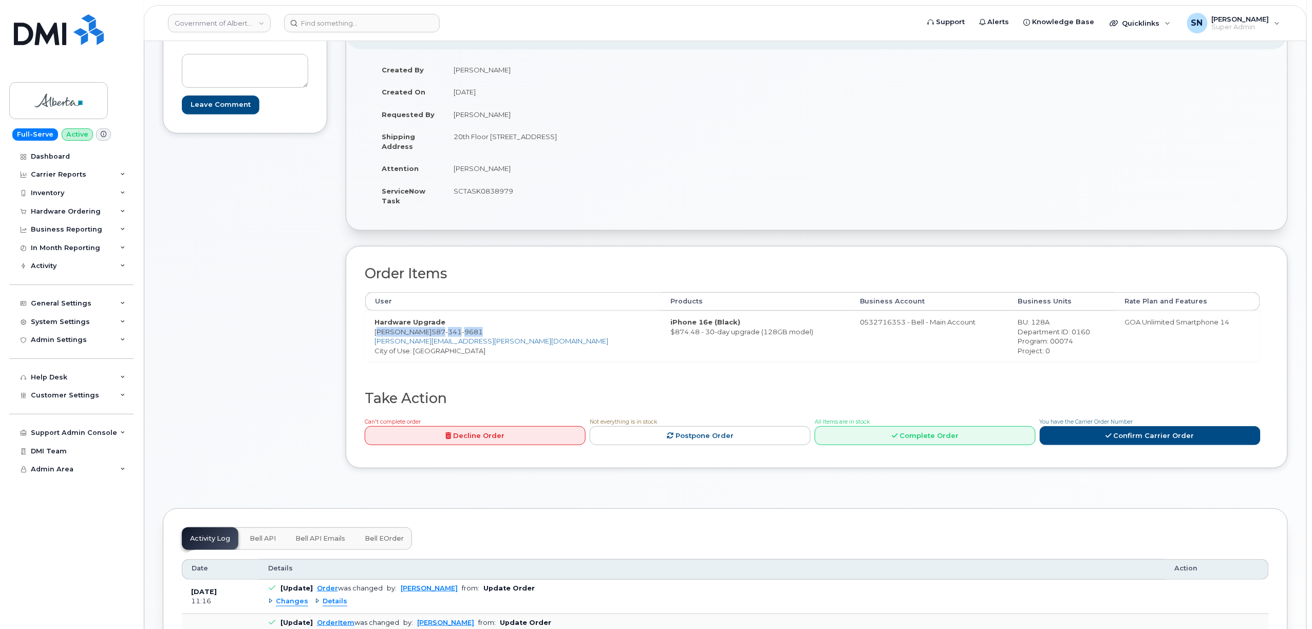
drag, startPoint x: 375, startPoint y: 333, endPoint x: 483, endPoint y: 335, distance: 108.4
click at [483, 335] on td "Hardware Upgrade Rachelle Roberts 587 341 9681 rachelle.roberts@gov.ab.ca City …" at bounding box center [513, 336] width 296 height 51
copy td "Rachelle Roberts 587 341 9681"
click at [1017, 319] on div "BU: 128A" at bounding box center [1061, 322] width 88 height 10
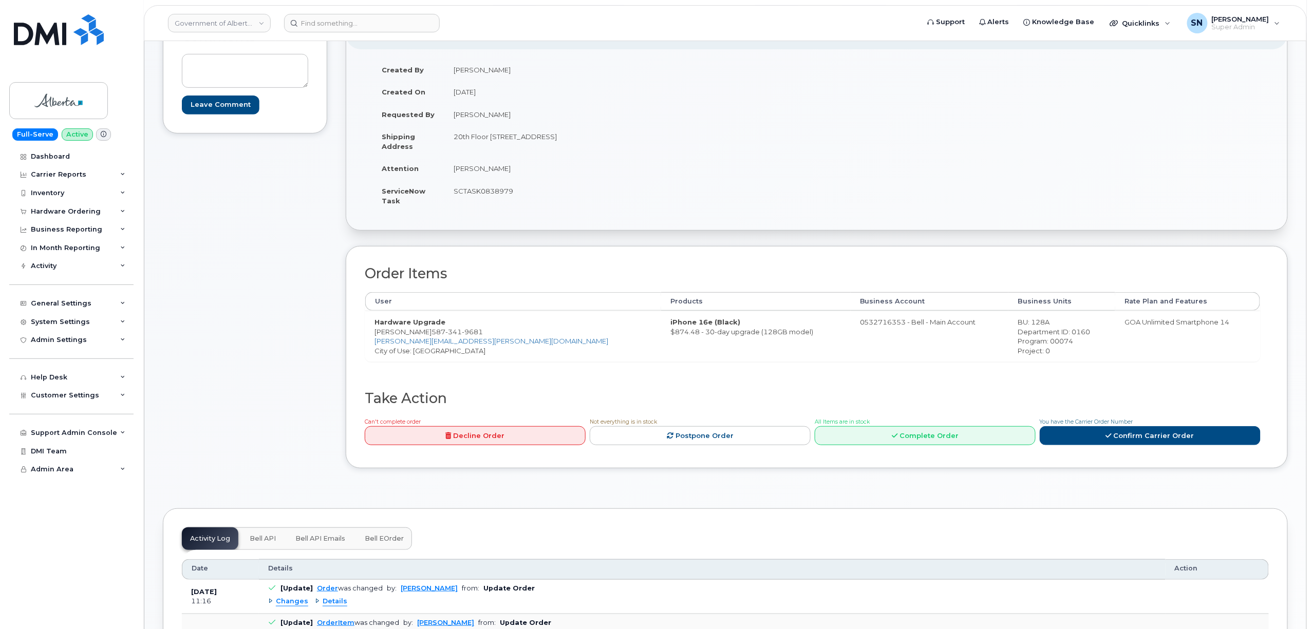
copy div "128A"
click at [1030, 333] on div "Department ID: 0160" at bounding box center [1061, 332] width 88 height 10
copy div "0160"
click at [1017, 343] on div "Program: 00074" at bounding box center [1061, 341] width 88 height 10
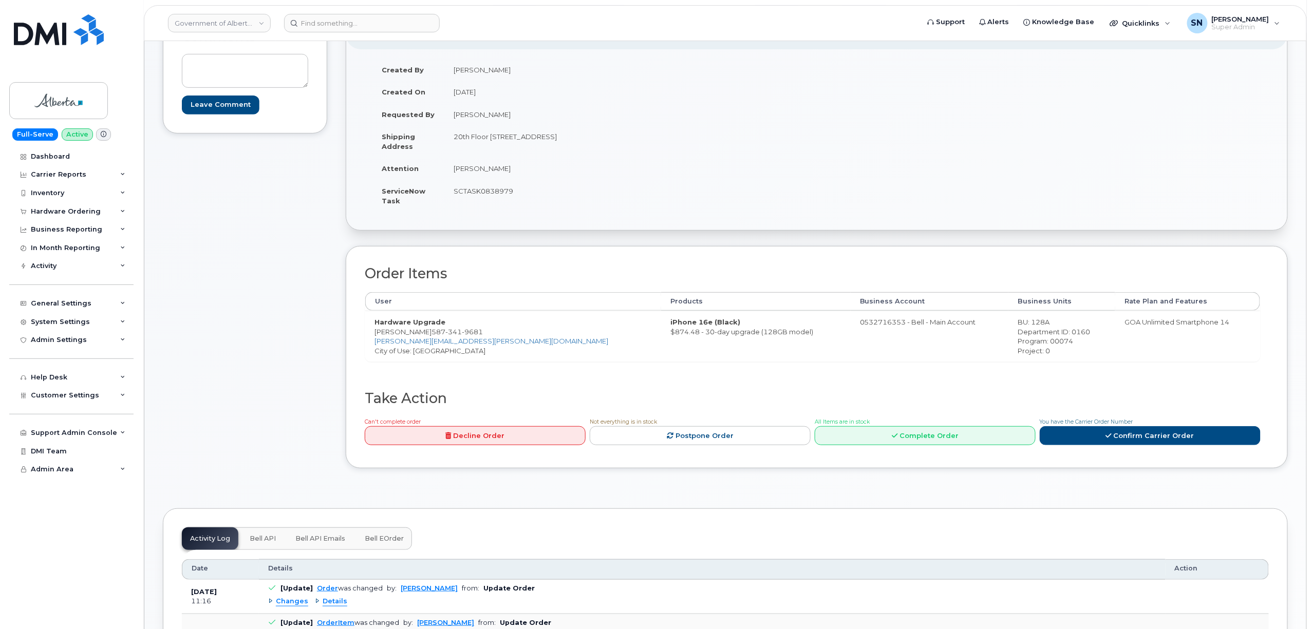
click at [1017, 343] on div "Program: 00074" at bounding box center [1061, 341] width 88 height 10
copy div "00074"
click at [851, 362] on td "0532716353 - Bell - Main Account" at bounding box center [930, 336] width 158 height 51
click at [496, 187] on td "SCTASK0838979" at bounding box center [626, 196] width 365 height 32
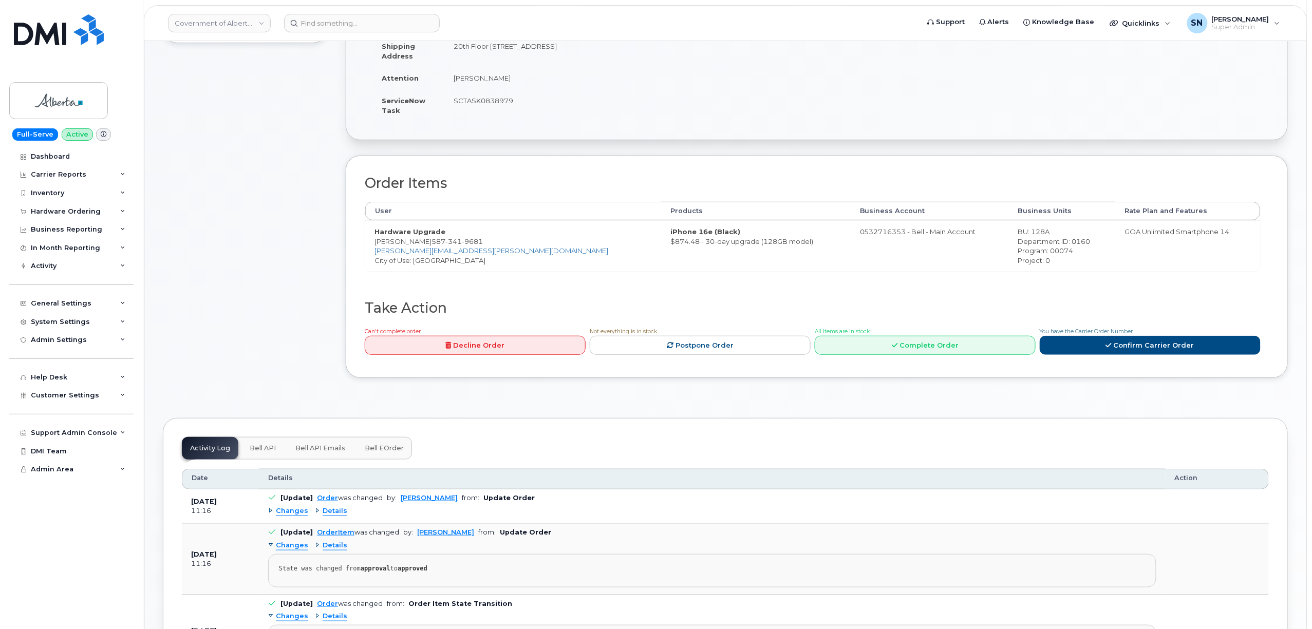
scroll to position [274, 0]
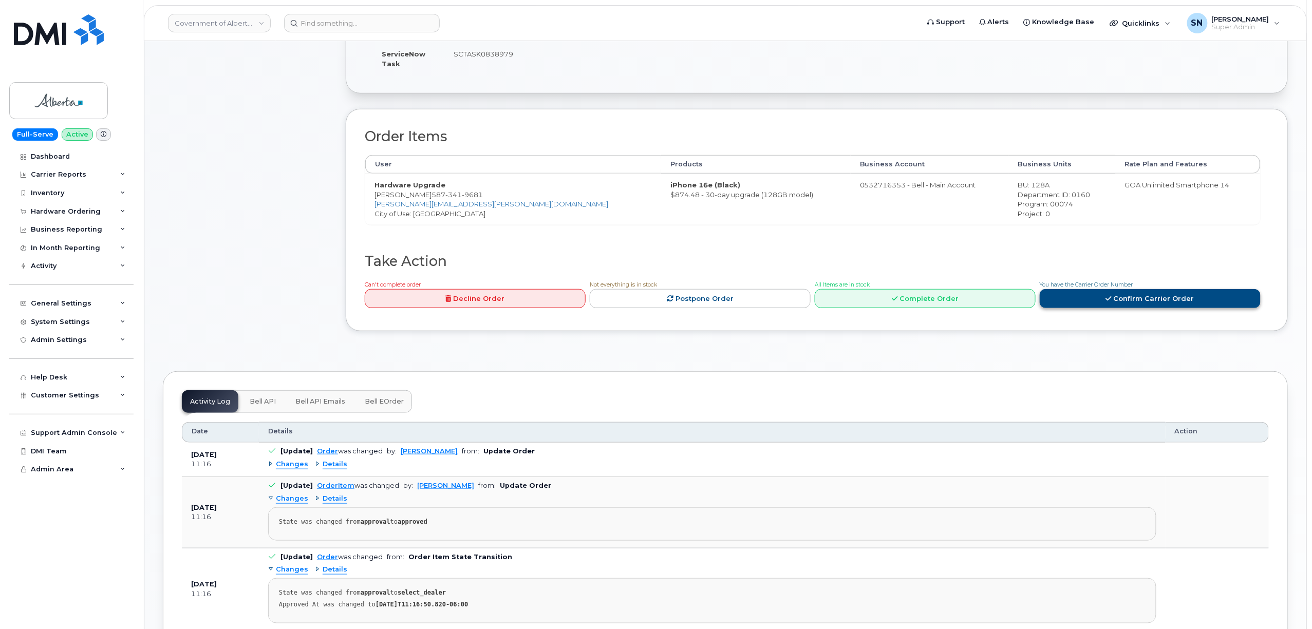
click at [1119, 293] on link "Confirm Carrier Order" at bounding box center [1150, 298] width 221 height 19
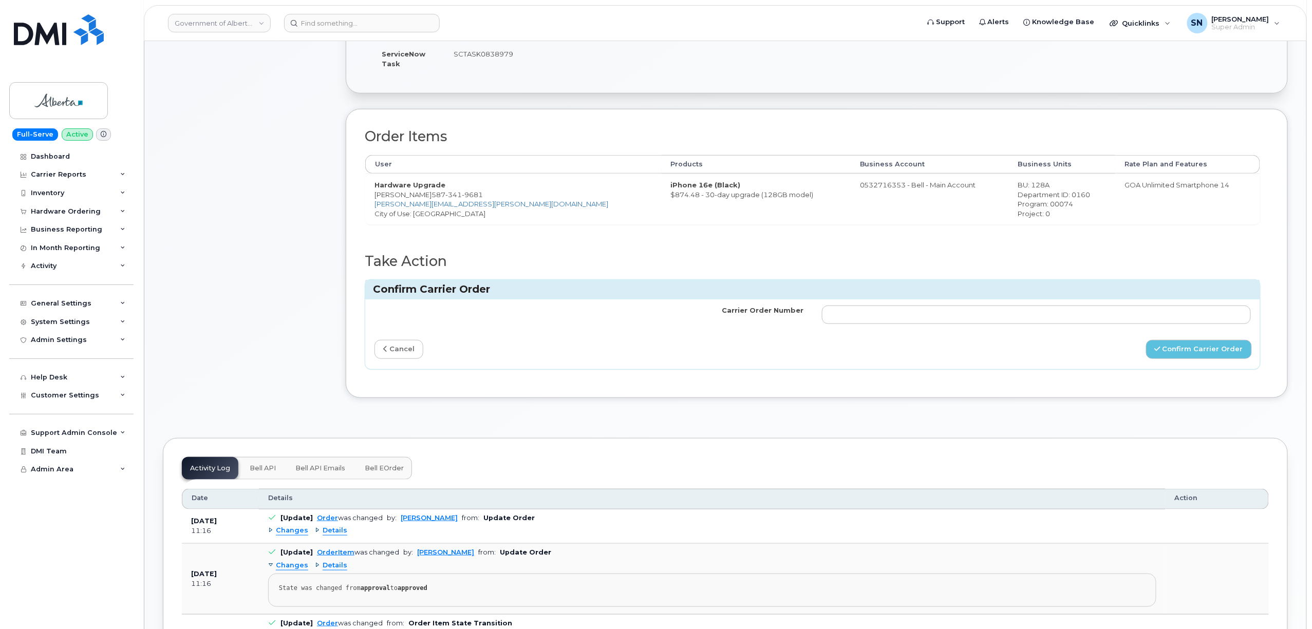
click at [1054, 306] on td at bounding box center [1036, 314] width 447 height 31
click at [1055, 315] on input "Carrier Order Number" at bounding box center [1036, 315] width 429 height 18
paste input "3010263"
type input "3010263"
click at [1205, 373] on div "Take Action Can't complete order Decline Order Not everything is in stock Postp…" at bounding box center [817, 316] width 904 height 125
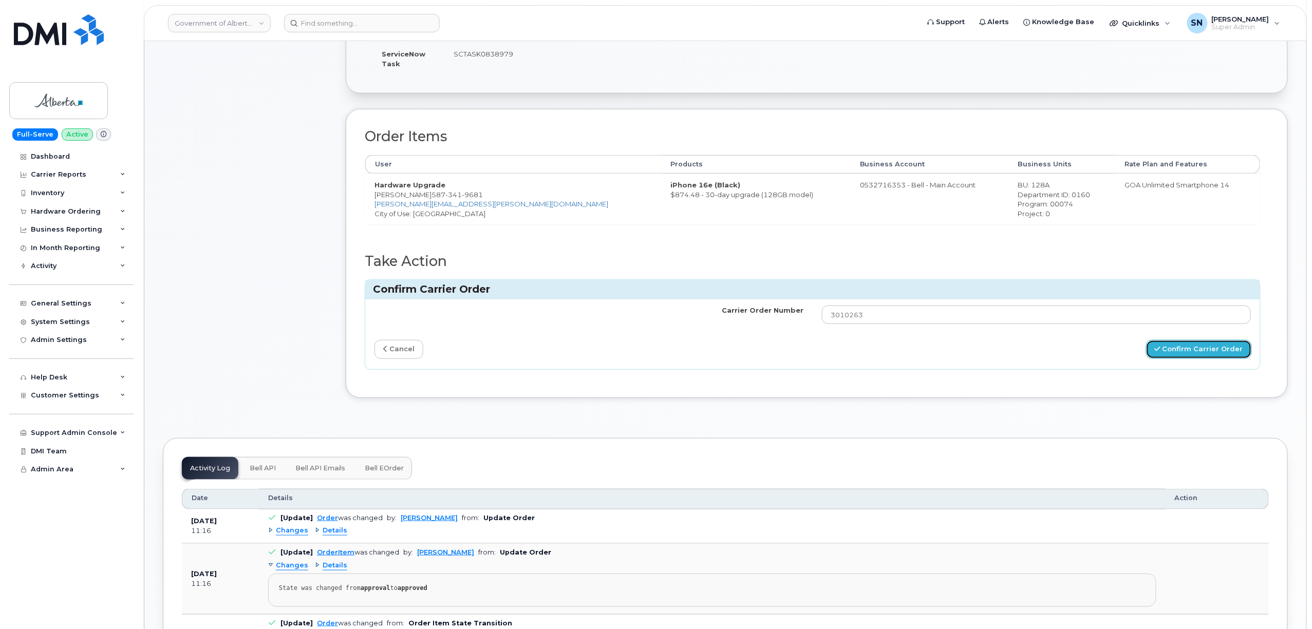
click at [1204, 350] on button "Confirm Carrier Order" at bounding box center [1199, 349] width 106 height 19
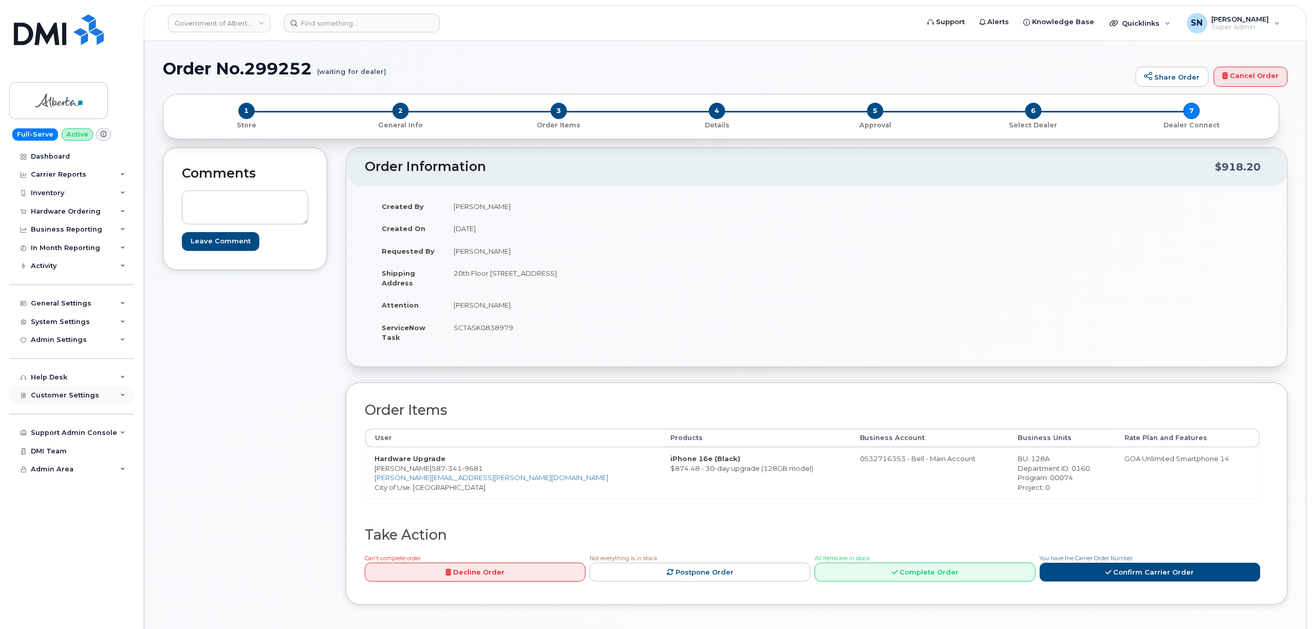
click at [90, 392] on span "Customer Settings" at bounding box center [65, 395] width 68 height 8
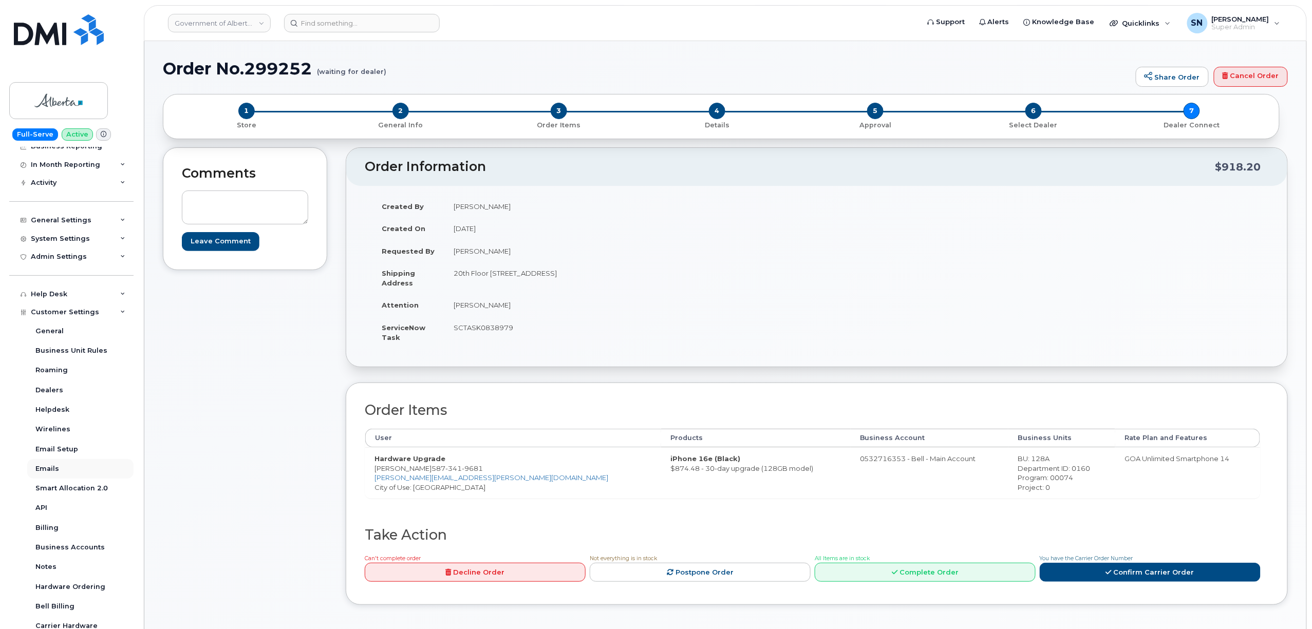
scroll to position [163, 0]
click at [85, 469] on div "Business Accounts" at bounding box center [69, 467] width 69 height 9
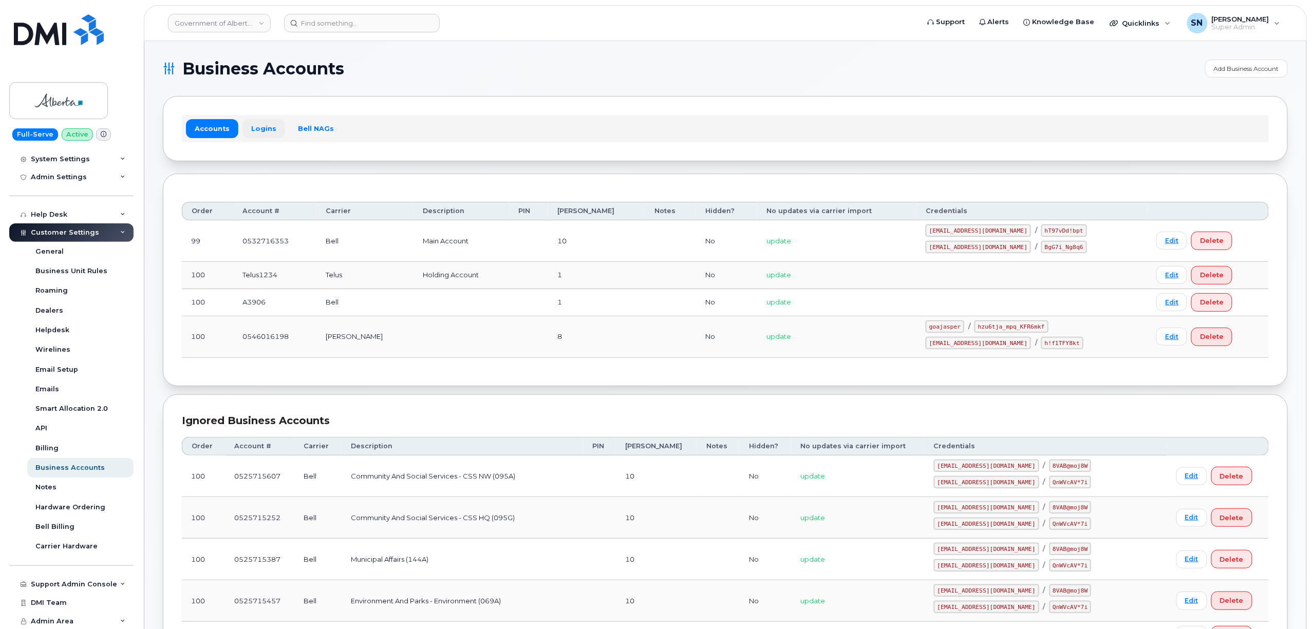
click at [257, 132] on link "Logins" at bounding box center [263, 128] width 43 height 18
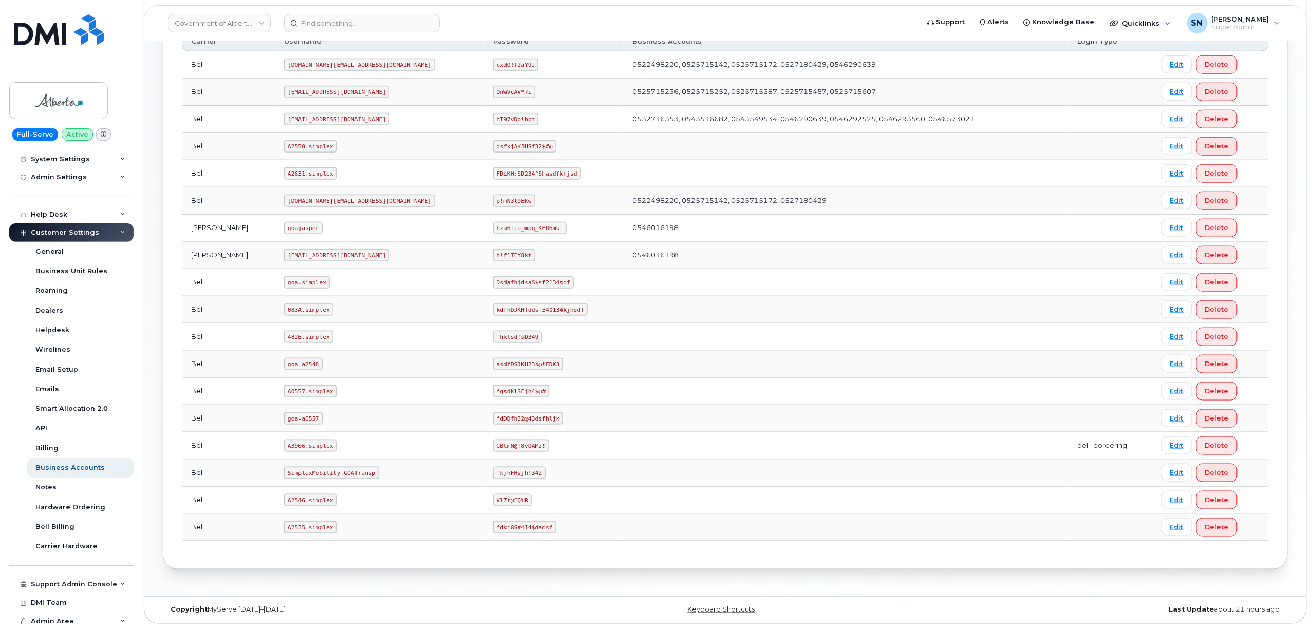
scroll to position [437, 0]
drag, startPoint x: 268, startPoint y: 445, endPoint x: 317, endPoint y: 448, distance: 48.9
click at [317, 448] on td "A3906.simplex" at bounding box center [379, 445] width 209 height 27
copy code "A3906.simplex"
drag, startPoint x: 413, startPoint y: 447, endPoint x: 432, endPoint y: 439, distance: 20.2
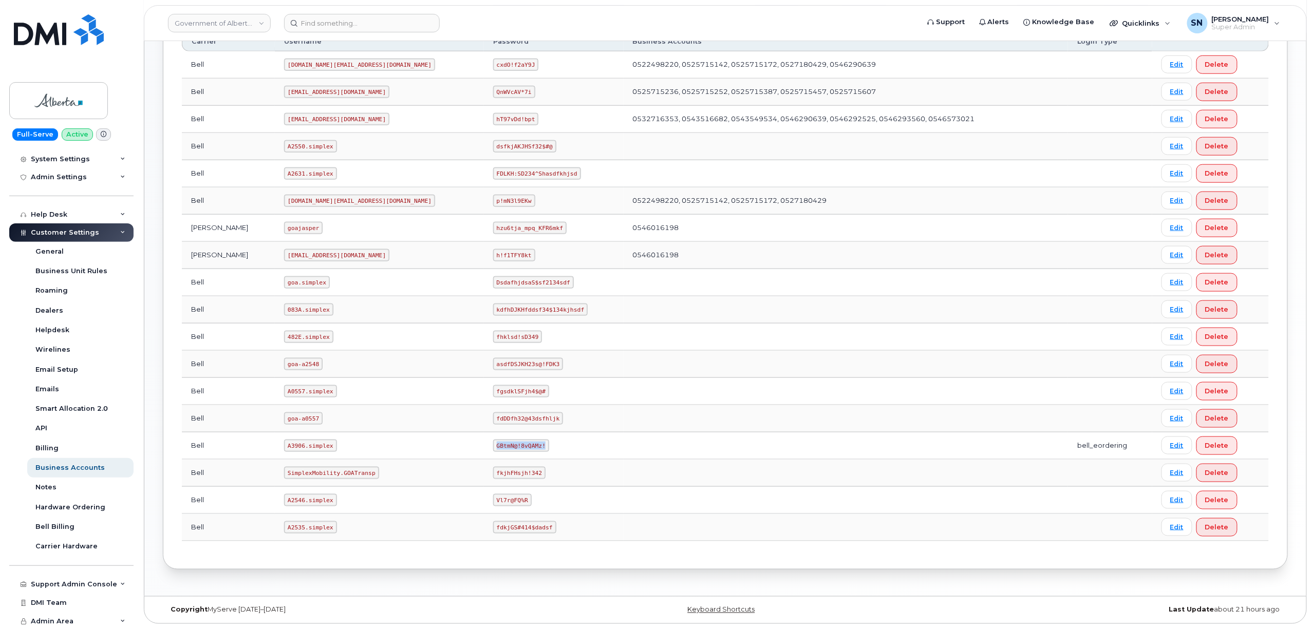
click at [484, 447] on td "GBtmN@!8vQAMz!" at bounding box center [554, 445] width 140 height 27
copy code "GBtmN@!8vQAMz!"
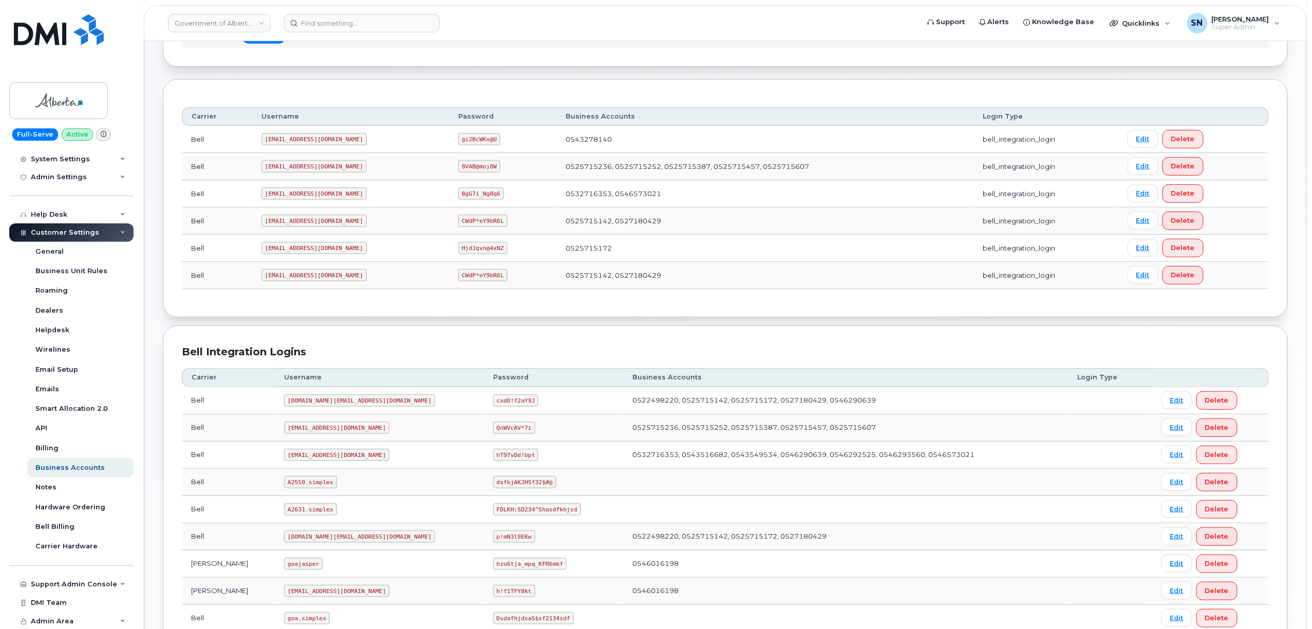
scroll to position [0, 0]
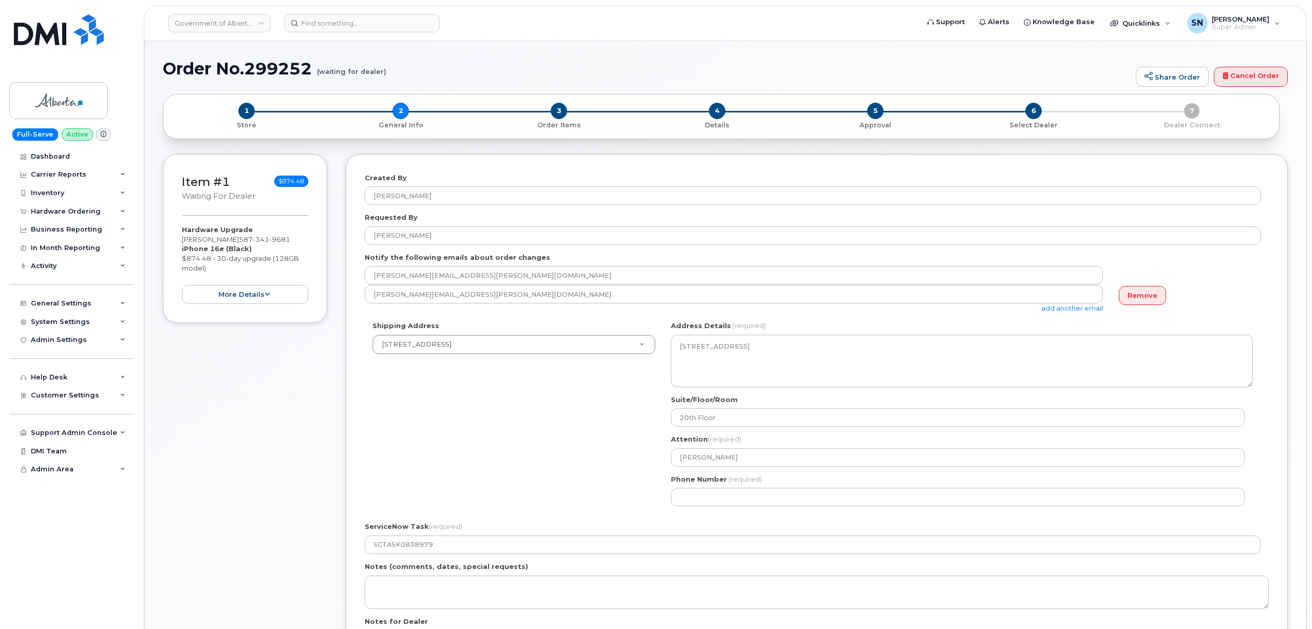
select select
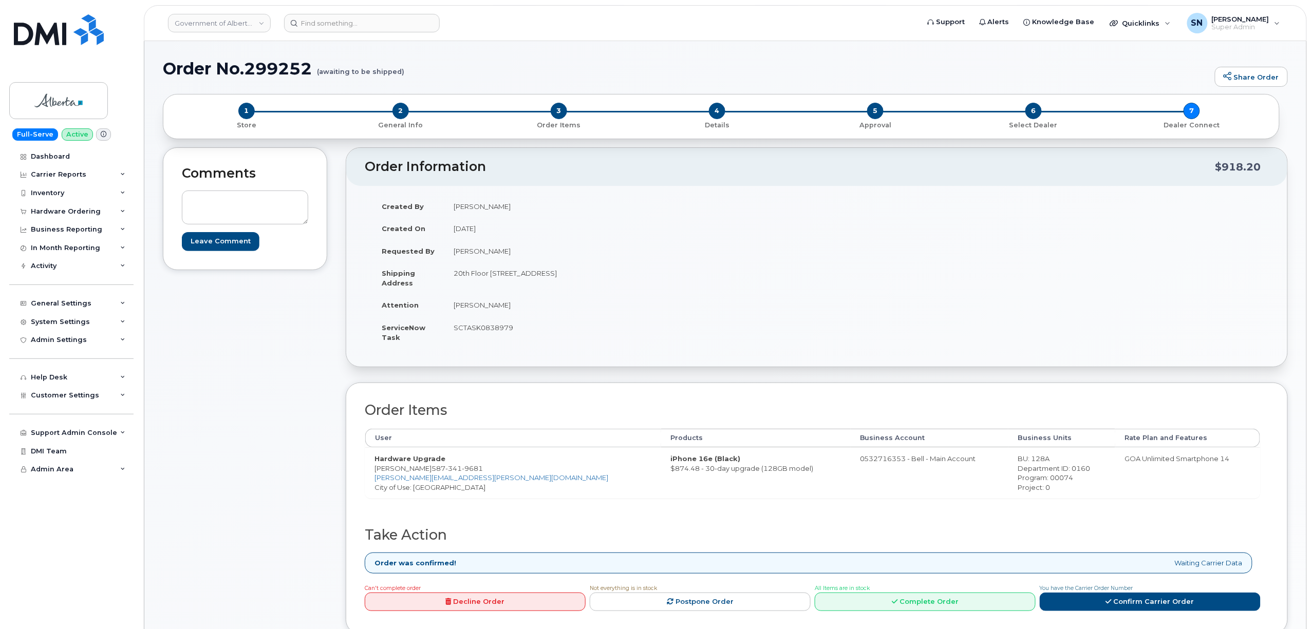
click at [288, 372] on div "Comments Leave Comment" at bounding box center [245, 398] width 164 height 503
